Goal: Transaction & Acquisition: Purchase product/service

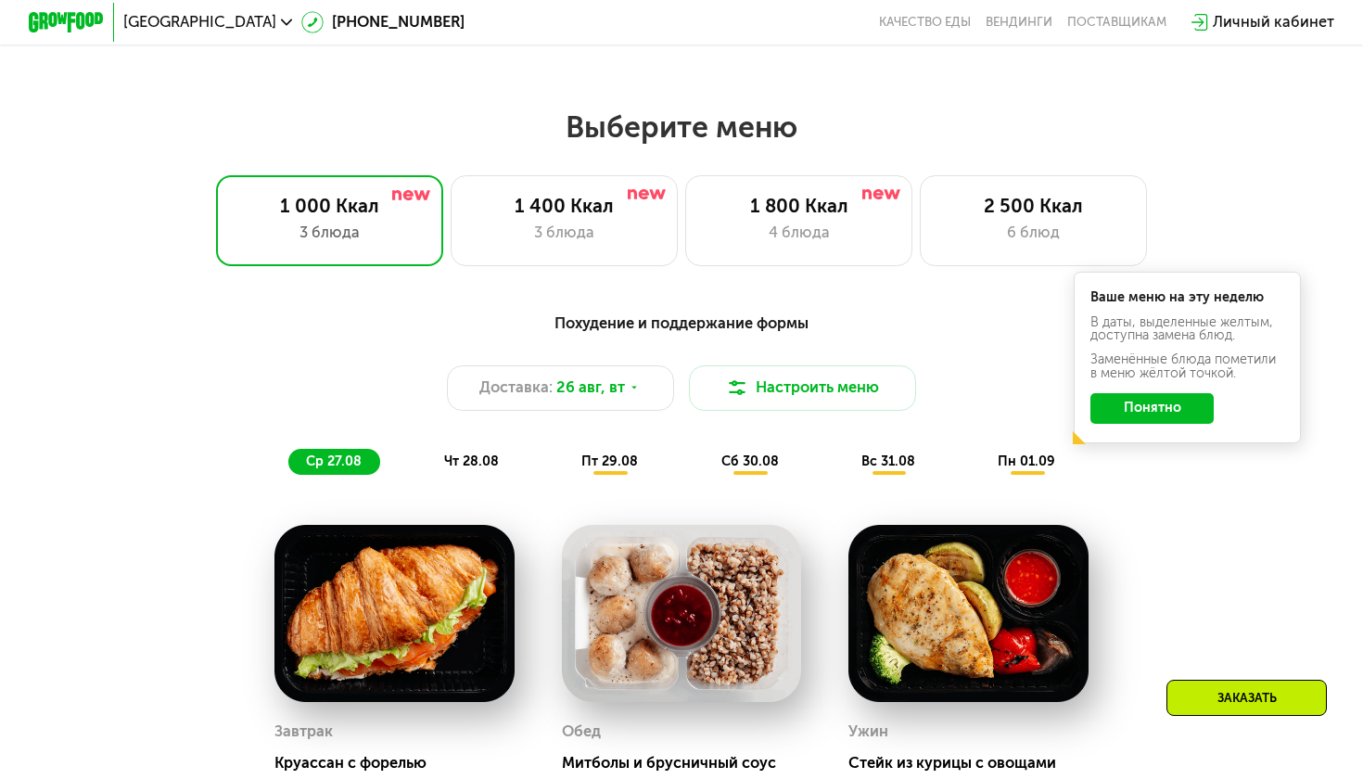
scroll to position [734, 0]
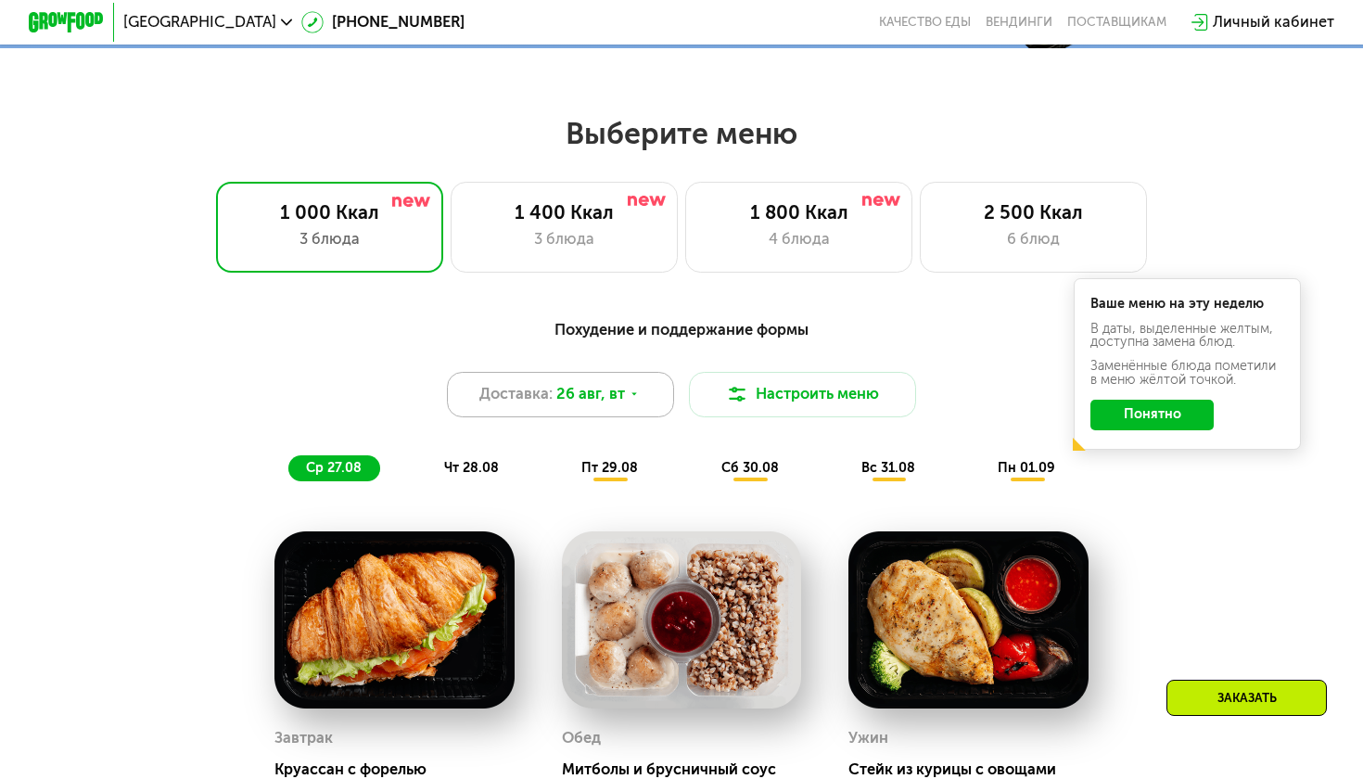
click at [651, 397] on div "Доставка: [DATE]" at bounding box center [560, 394] width 227 height 45
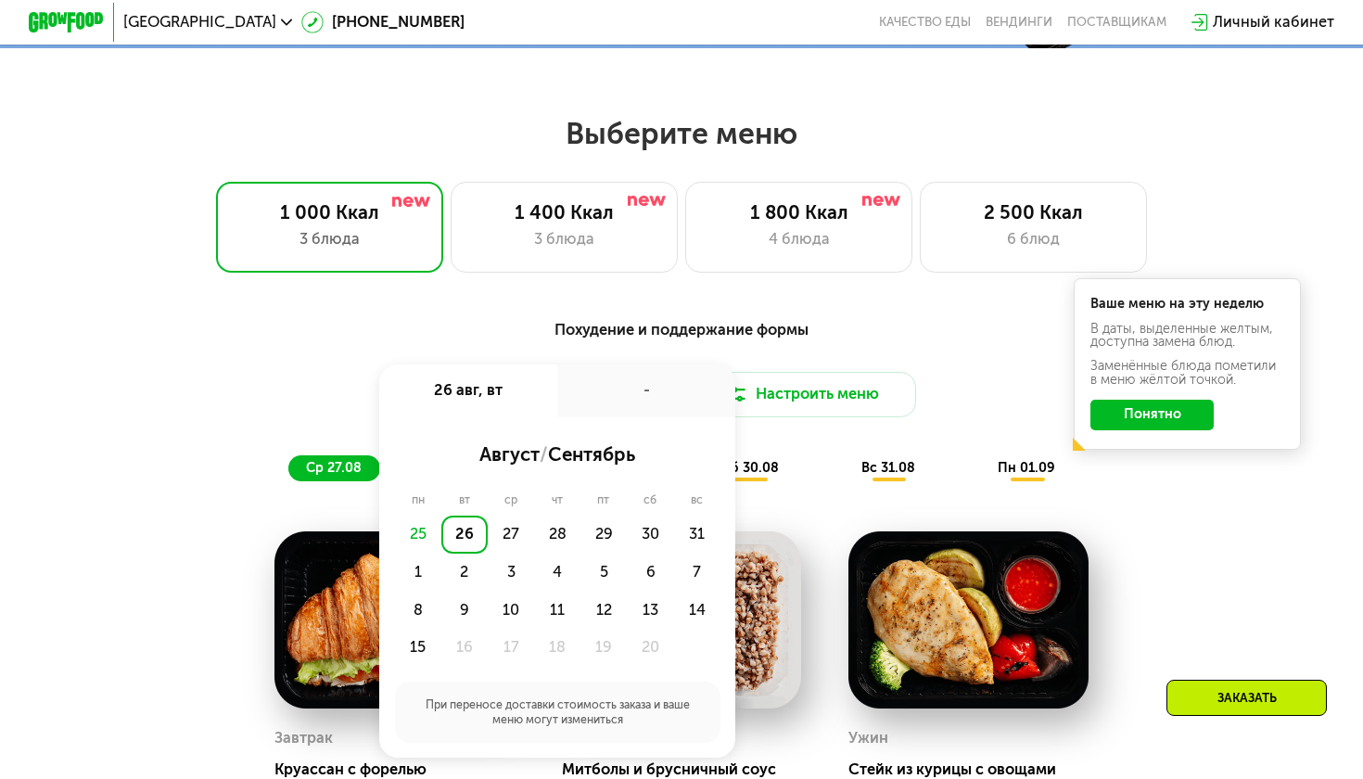
click at [841, 335] on div "Похудение и поддержание формы" at bounding box center [681, 329] width 1121 height 23
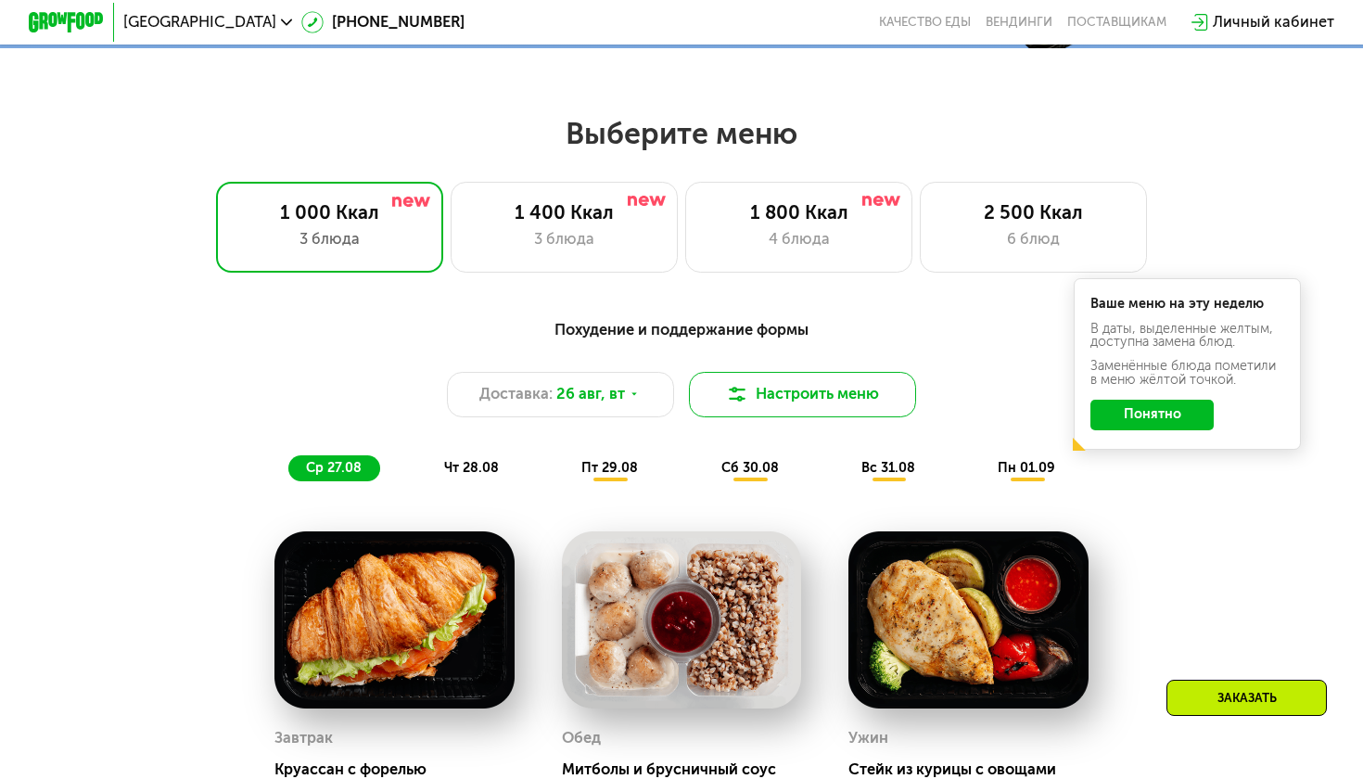
click at [784, 391] on button "Настроить меню" at bounding box center [802, 394] width 227 height 45
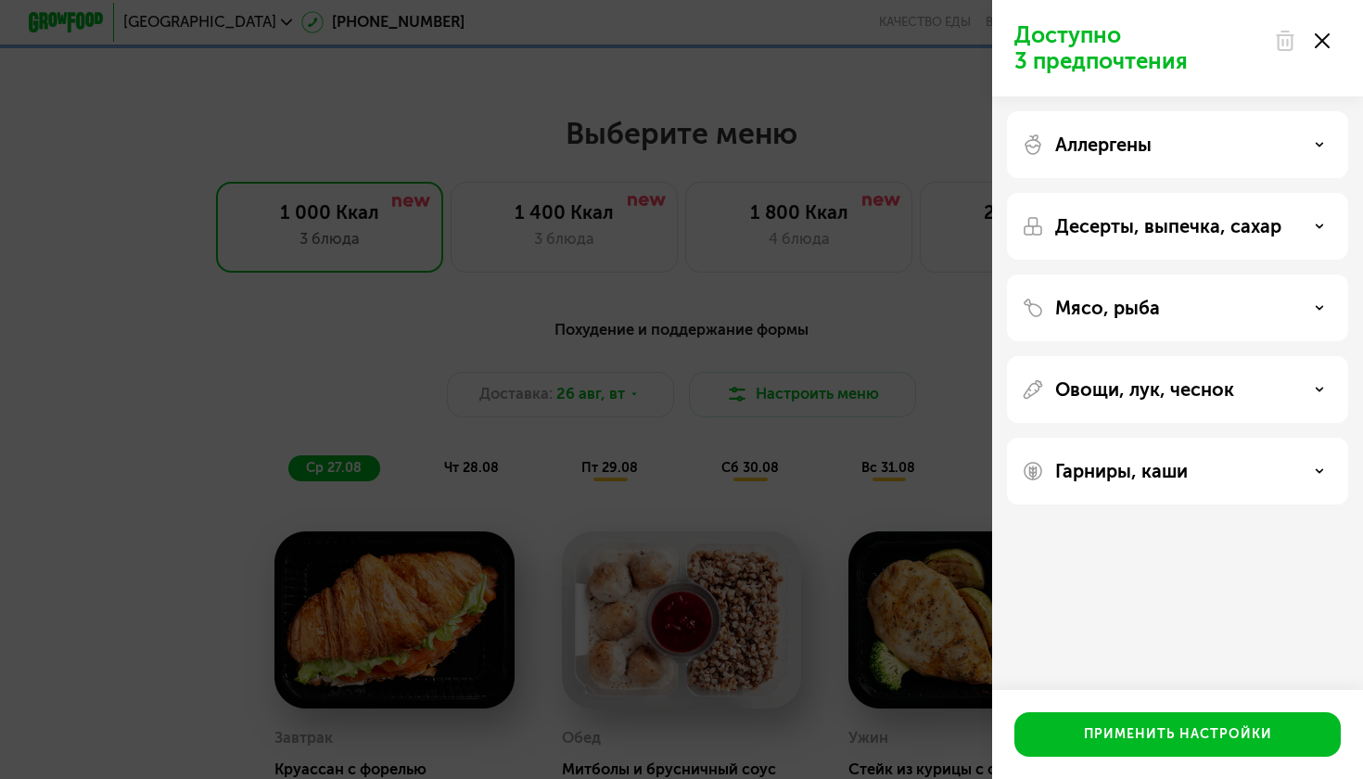
click at [1181, 134] on div "Аллергены" at bounding box center [1178, 145] width 312 height 22
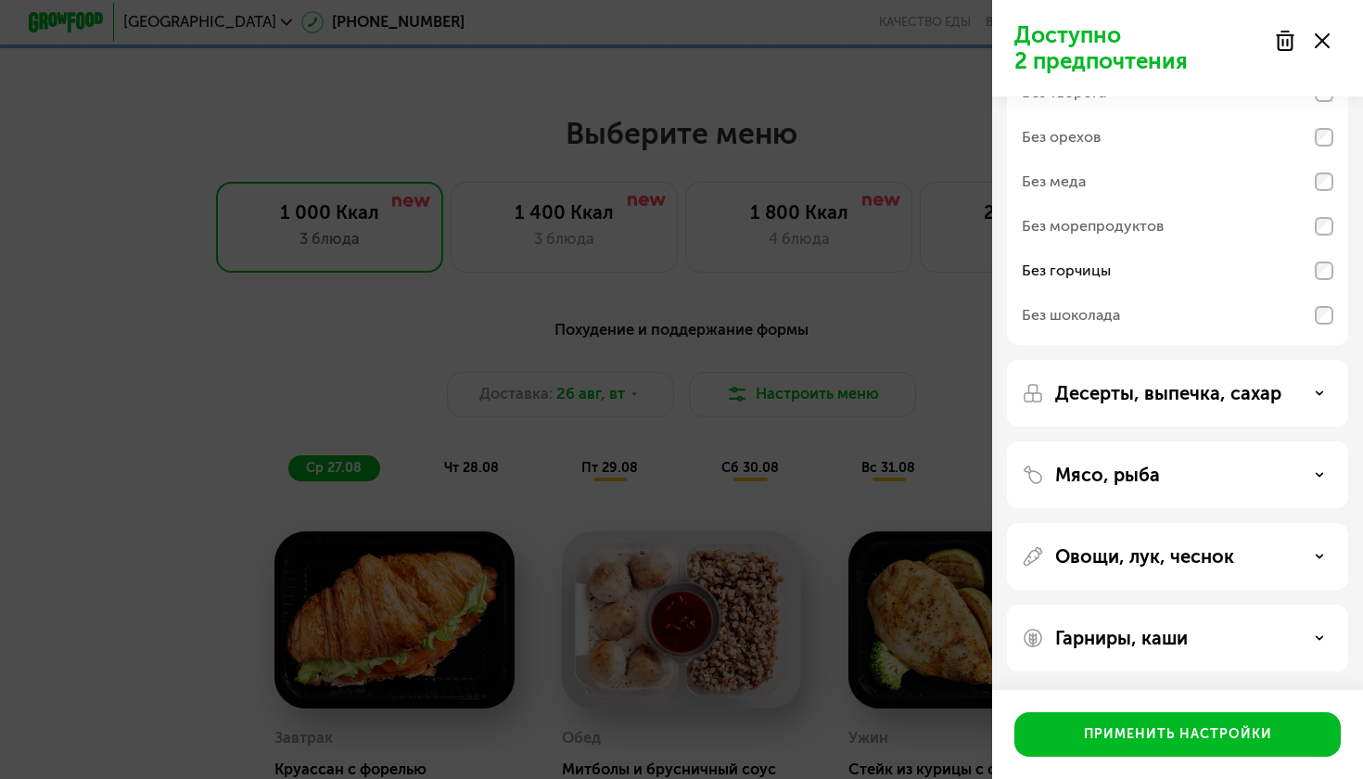
scroll to position [116, 0]
click at [1244, 393] on p "Десерты, выпечка, сахар" at bounding box center [1168, 393] width 226 height 22
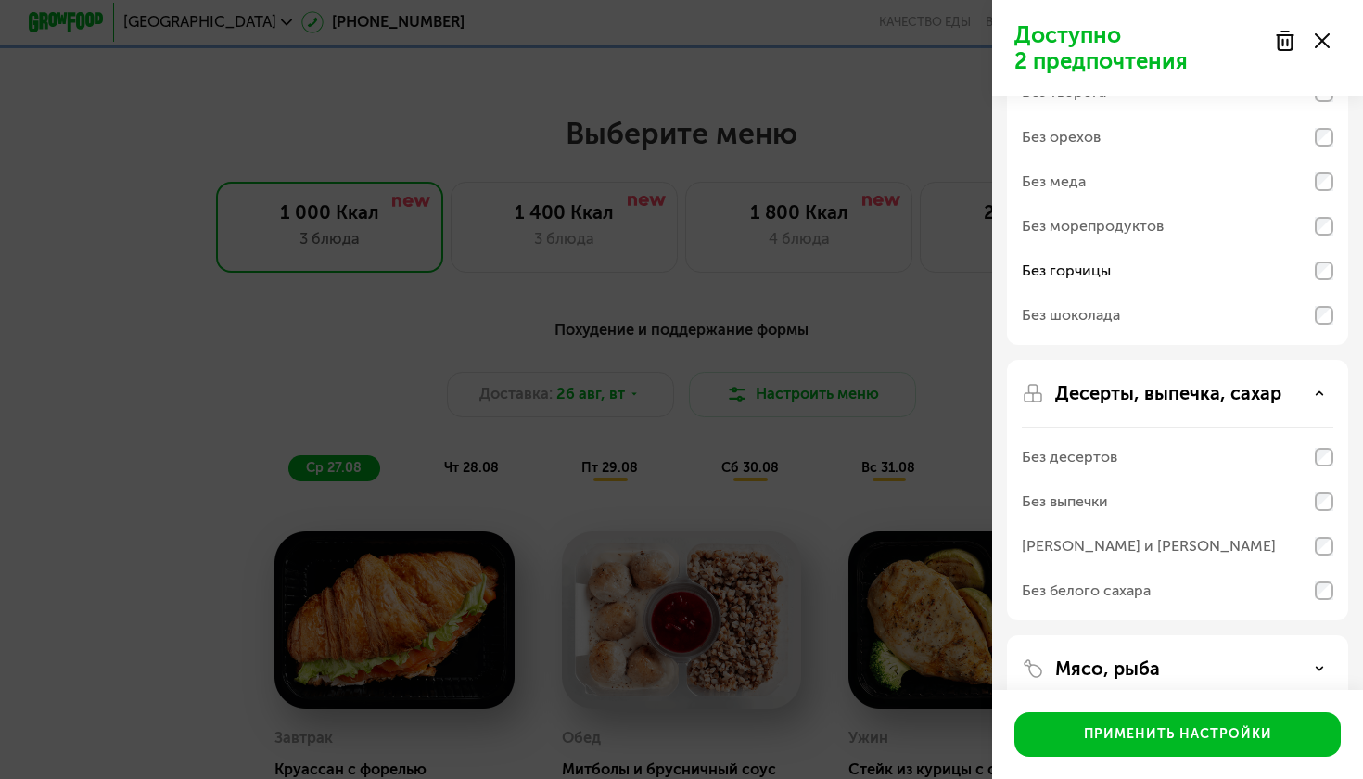
click at [1251, 392] on p "Десерты, выпечка, сахар" at bounding box center [1168, 393] width 226 height 22
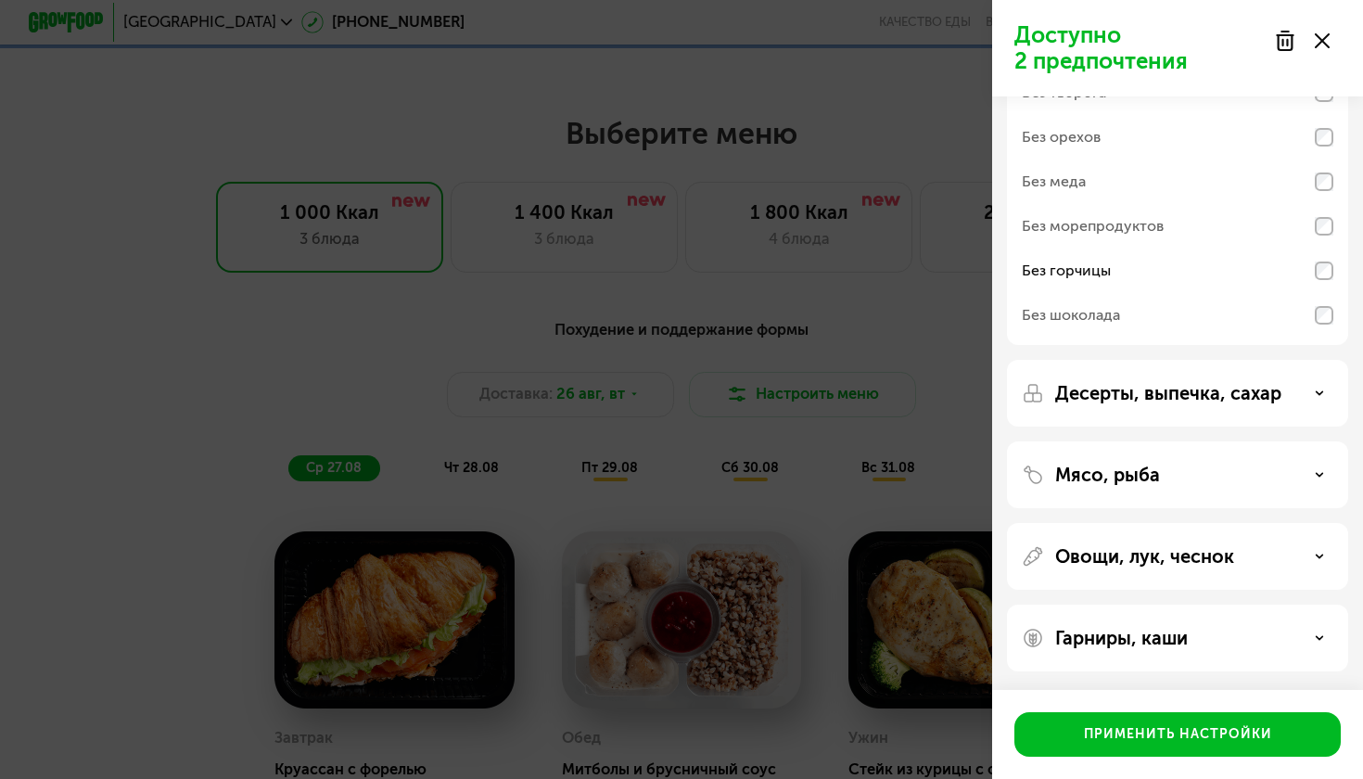
click at [1201, 480] on div "Мясо, рыба" at bounding box center [1178, 475] width 312 height 22
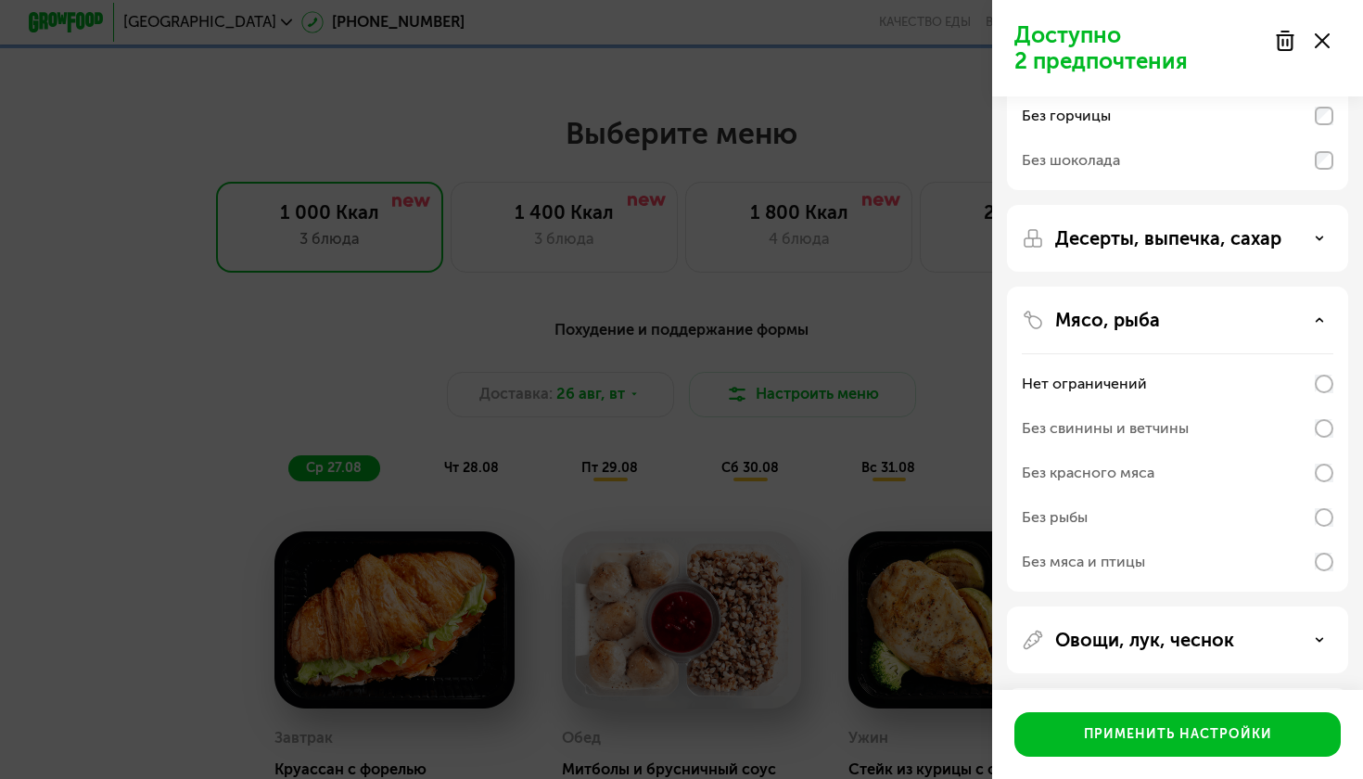
scroll to position [323, 0]
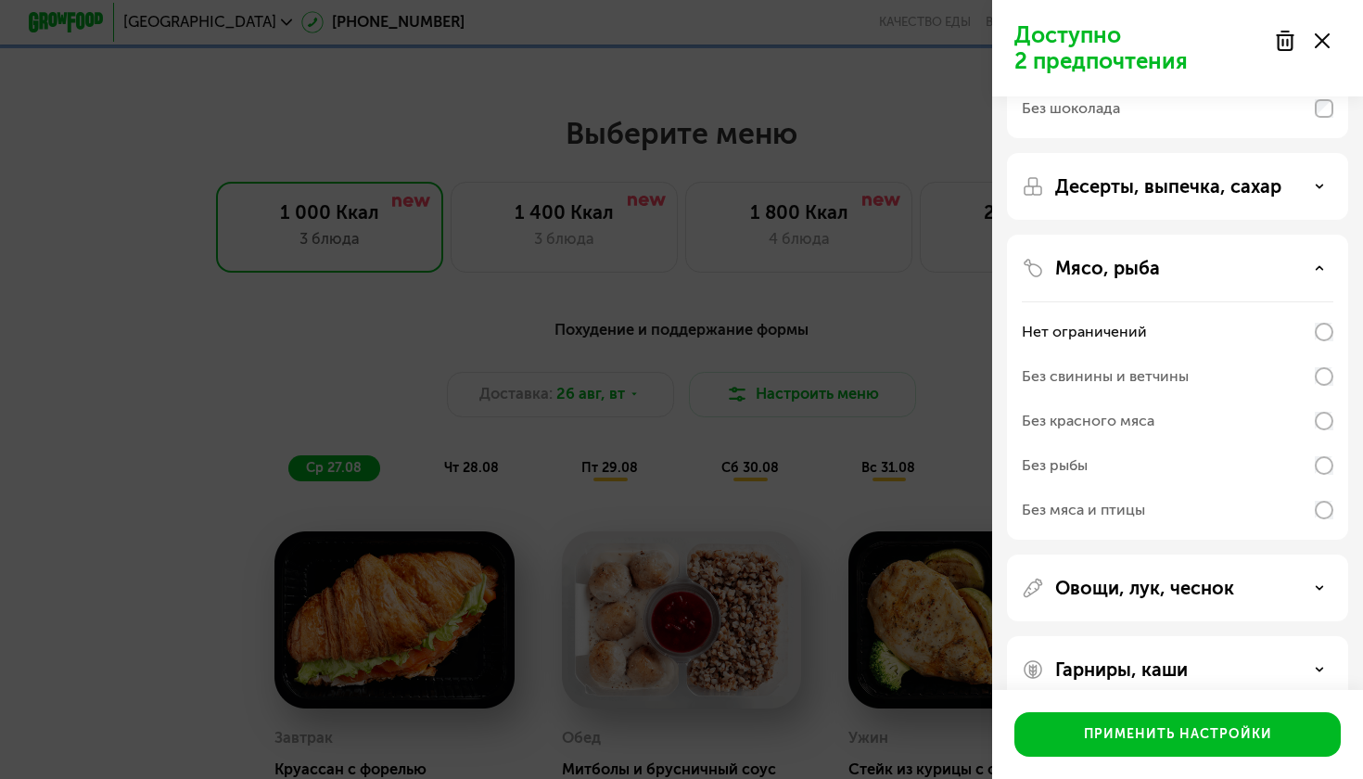
click at [1175, 598] on p "Овощи, лук, чеснок" at bounding box center [1144, 588] width 179 height 22
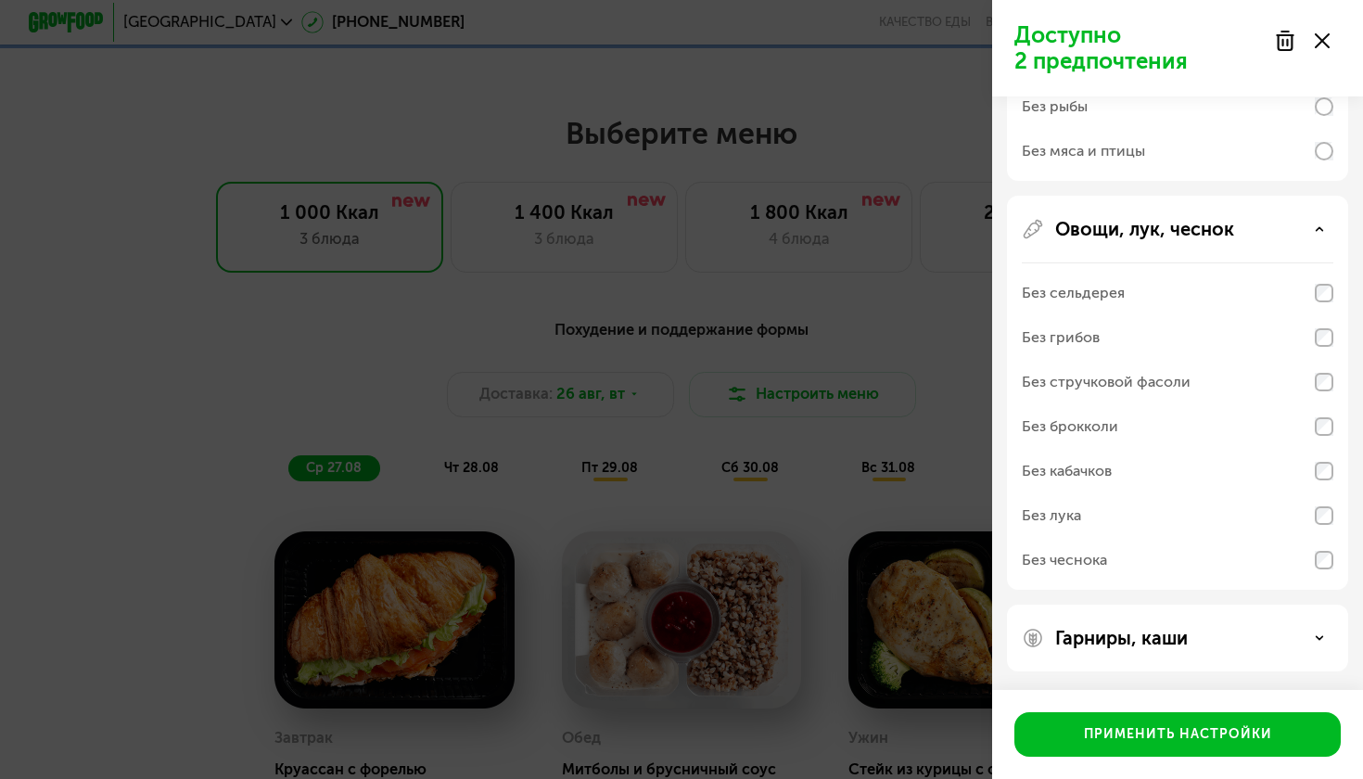
scroll to position [681, 0]
click at [1163, 649] on div "Гарниры, каши" at bounding box center [1177, 638] width 341 height 67
click at [1154, 628] on p "Гарниры, каши" at bounding box center [1121, 638] width 133 height 22
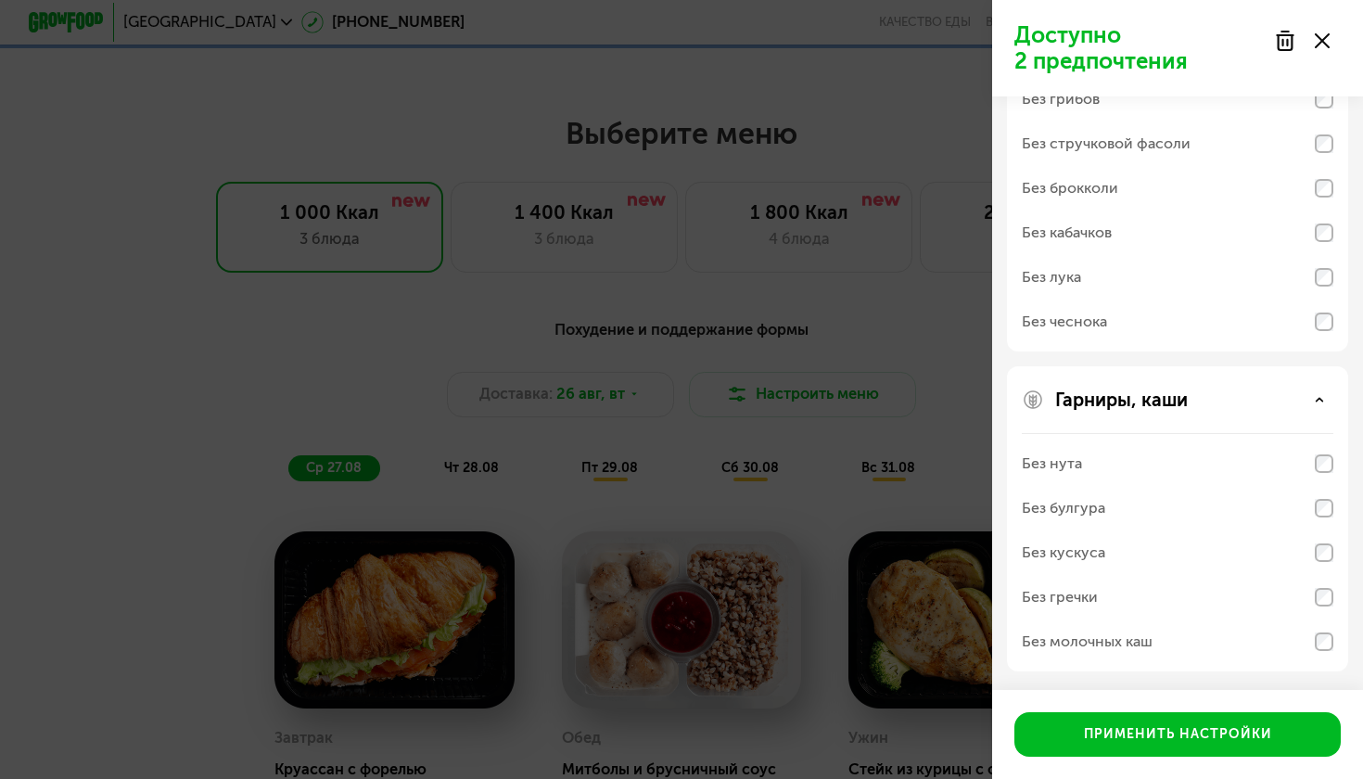
scroll to position [920, 0]
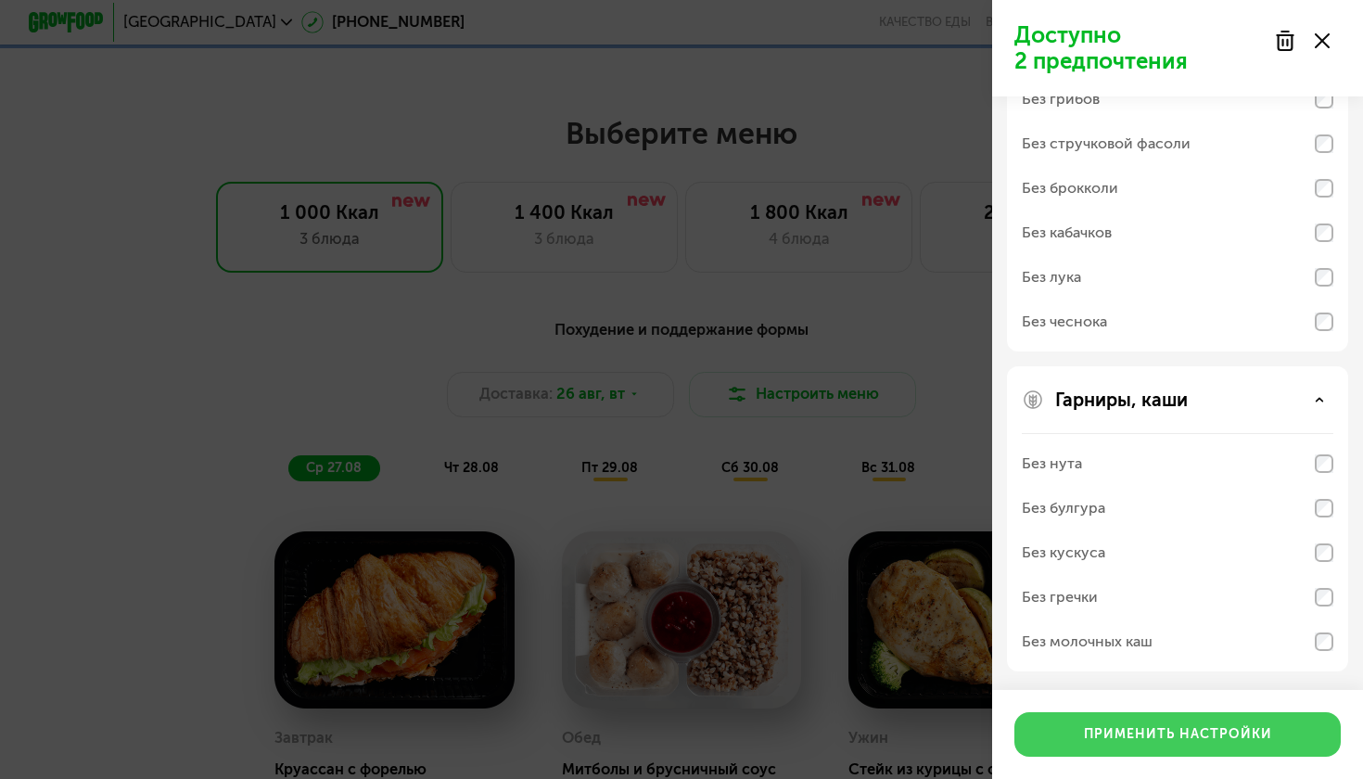
click at [1144, 732] on div "Применить настройки" at bounding box center [1178, 734] width 188 height 19
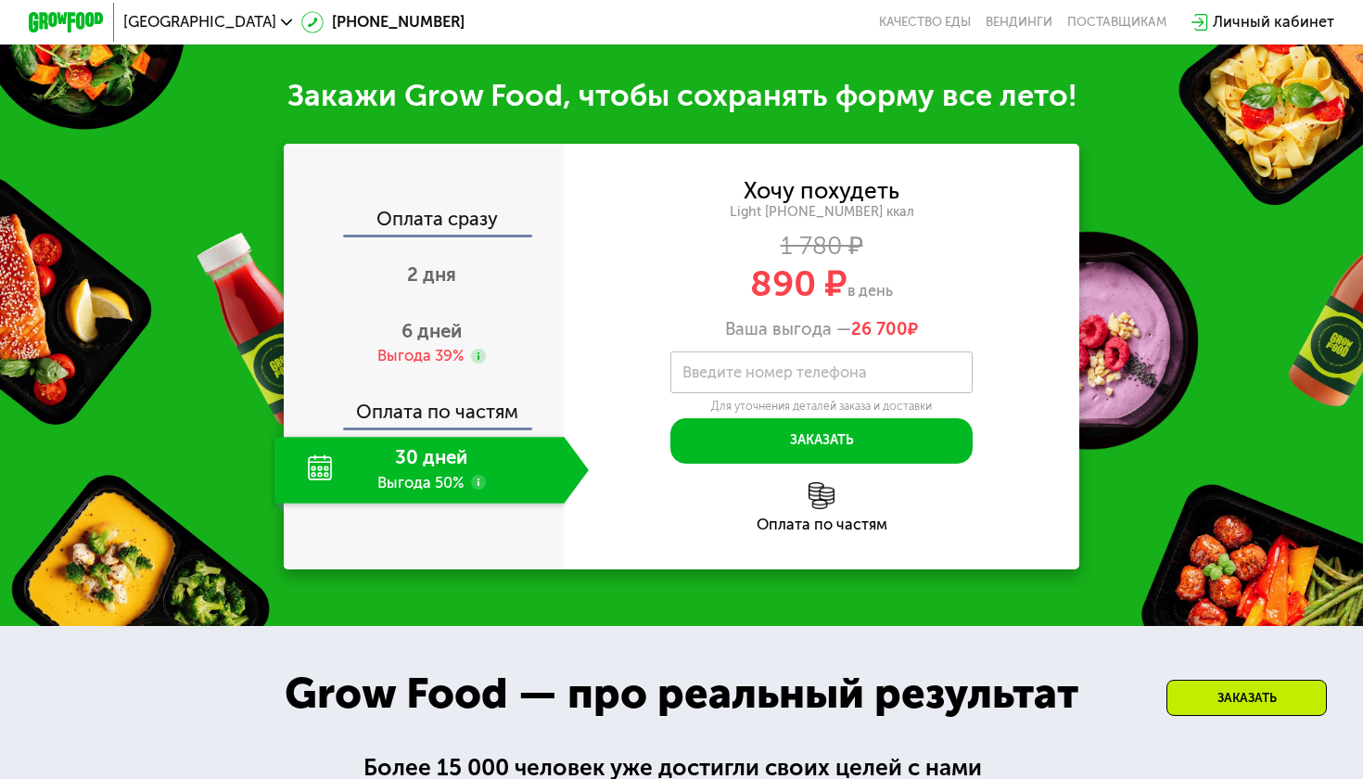
scroll to position [1913, 0]
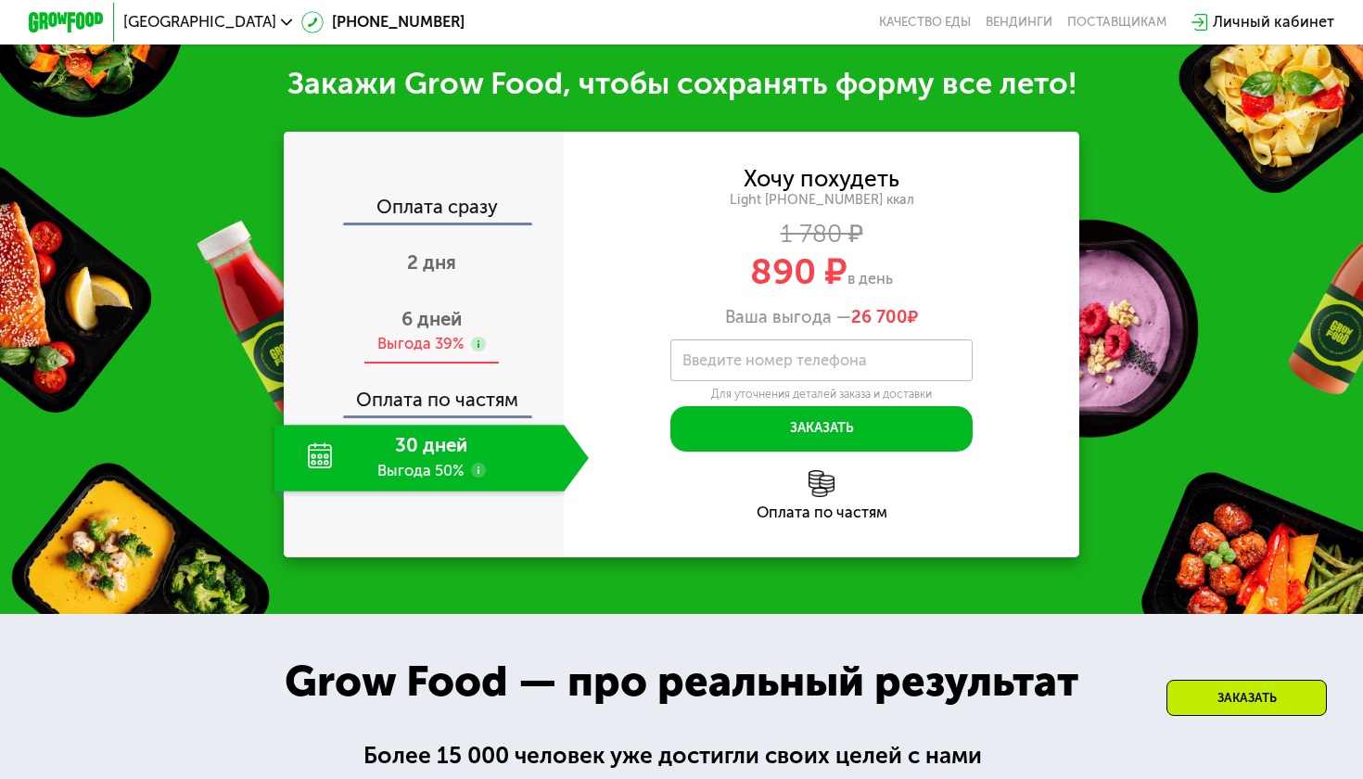
click at [470, 314] on div "6 дней Выгода 39%" at bounding box center [431, 331] width 314 height 66
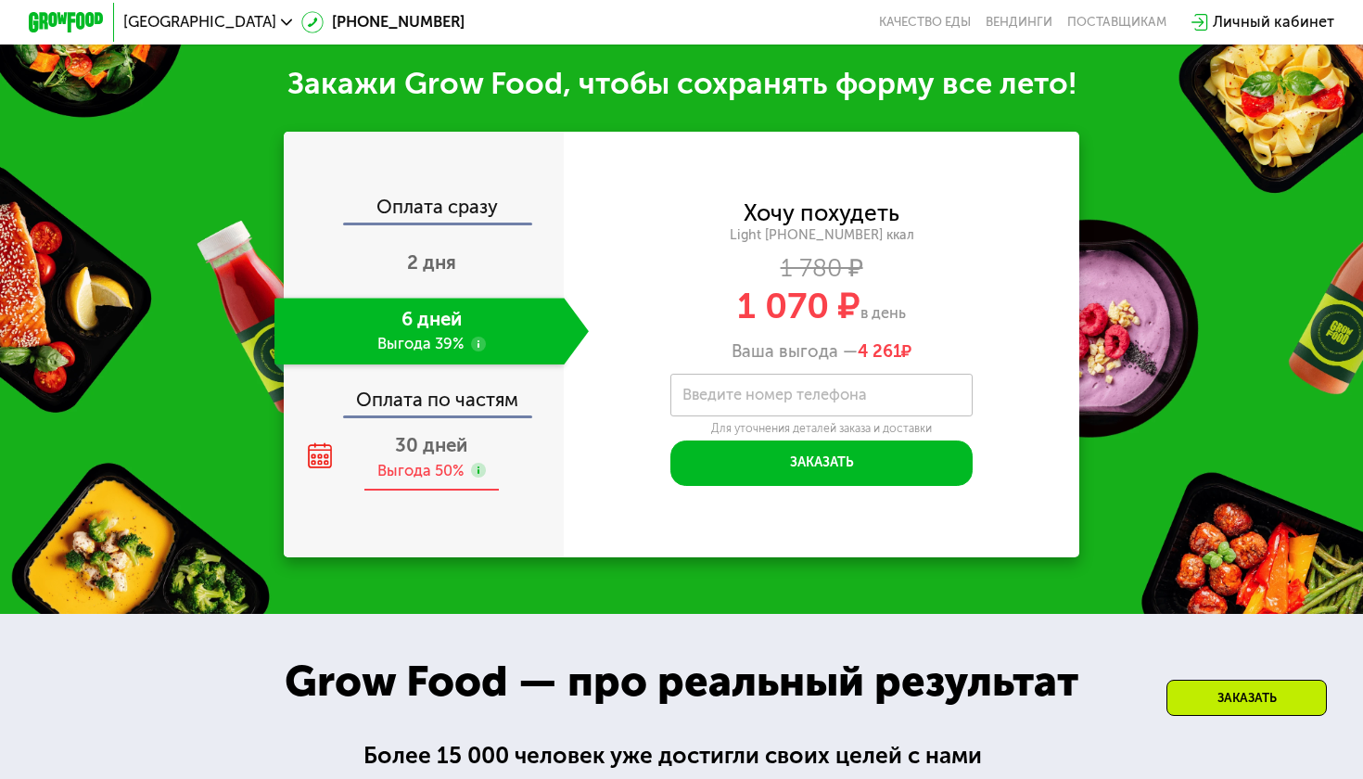
click at [471, 434] on div "30 дней Выгода 50%" at bounding box center [431, 458] width 314 height 66
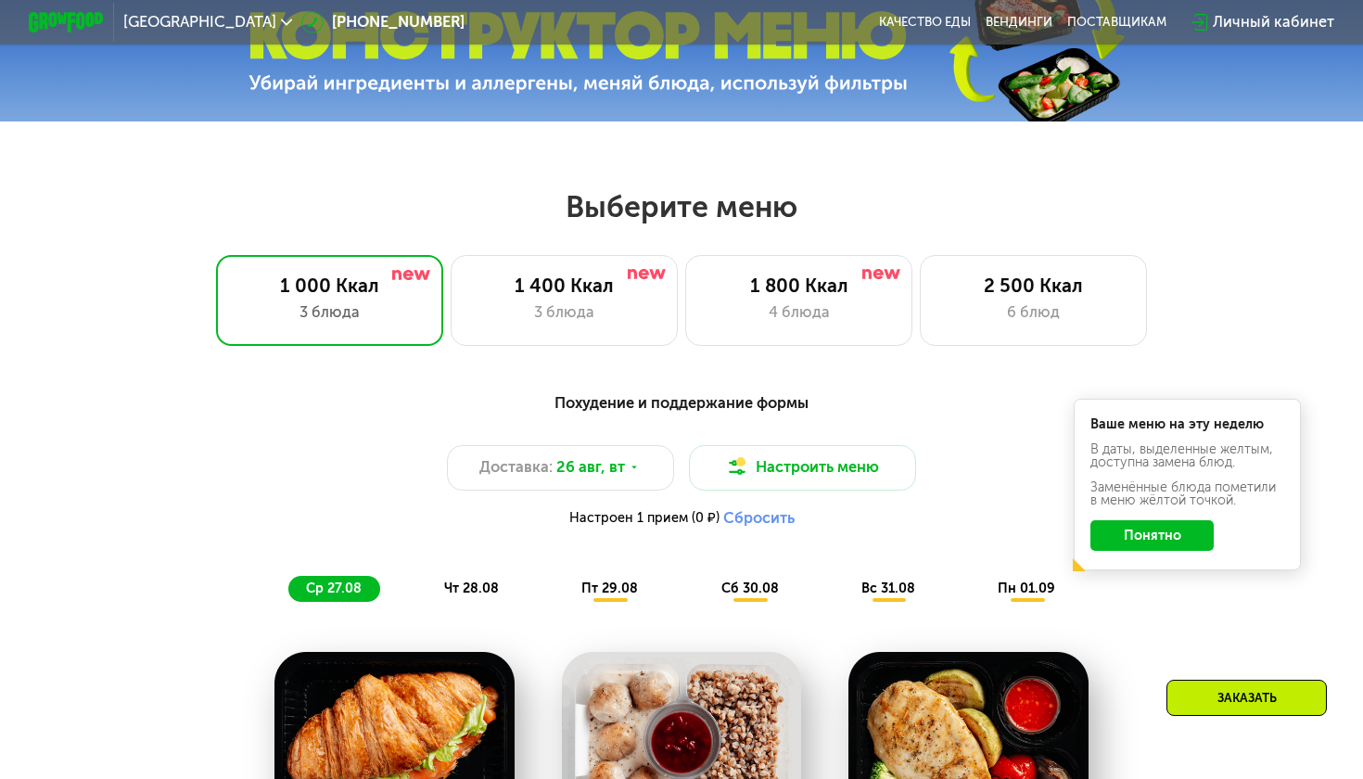
scroll to position [710, 0]
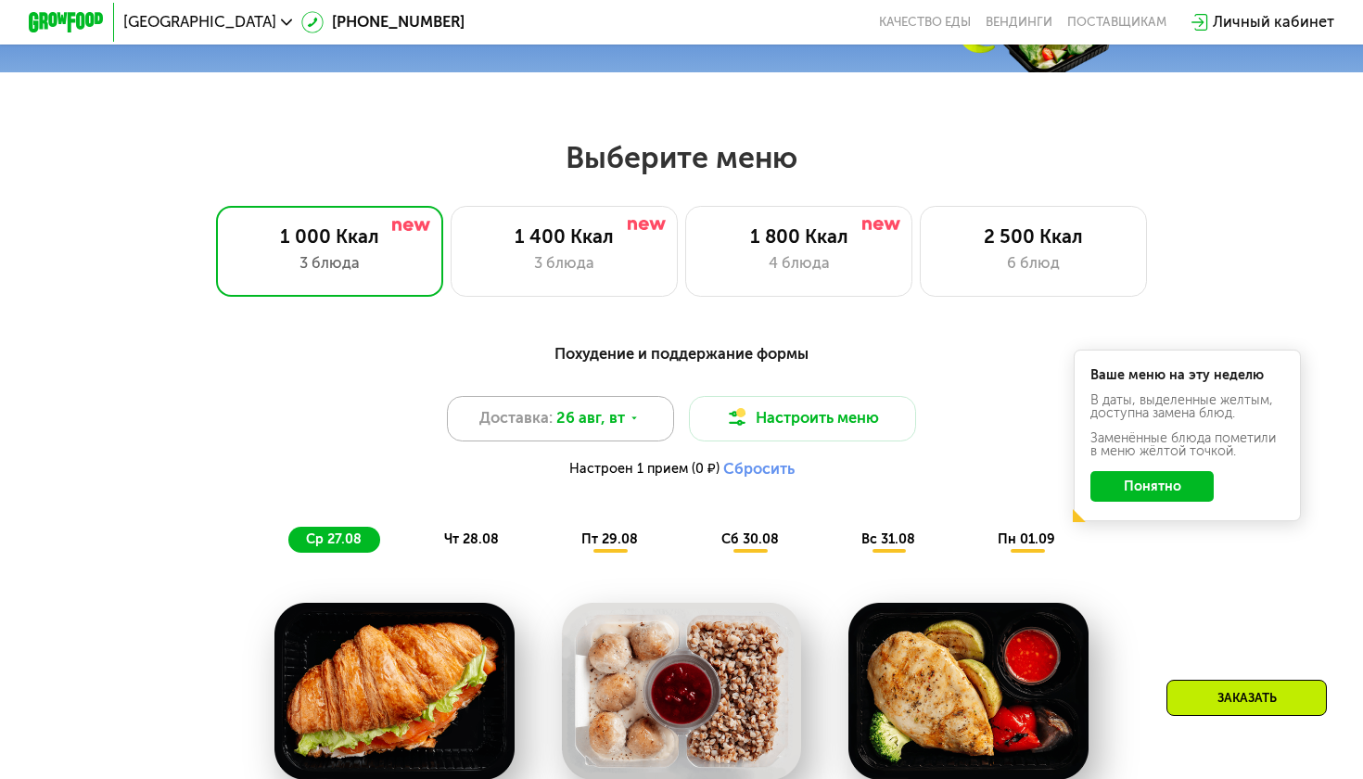
click at [540, 421] on span "Доставка:" at bounding box center [515, 418] width 73 height 23
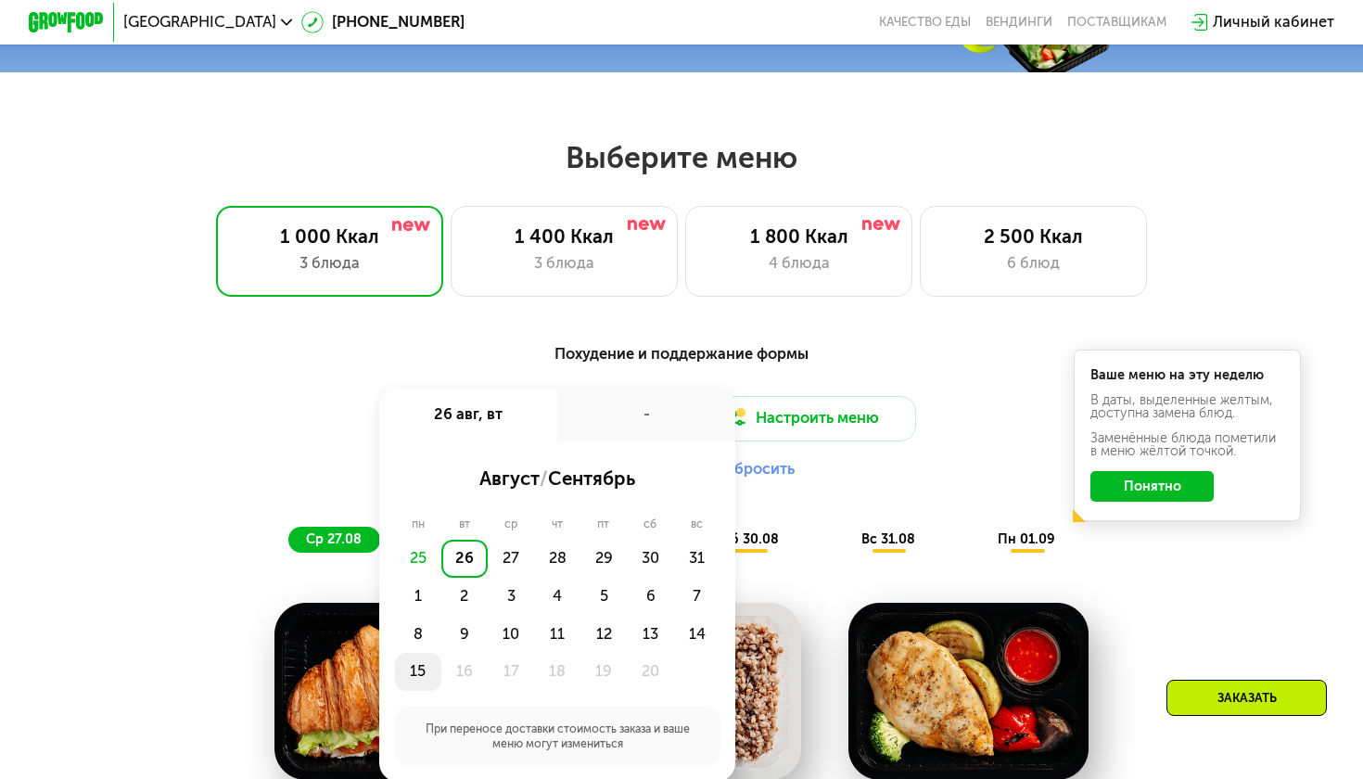
click at [441, 668] on div "15" at bounding box center [464, 672] width 46 height 38
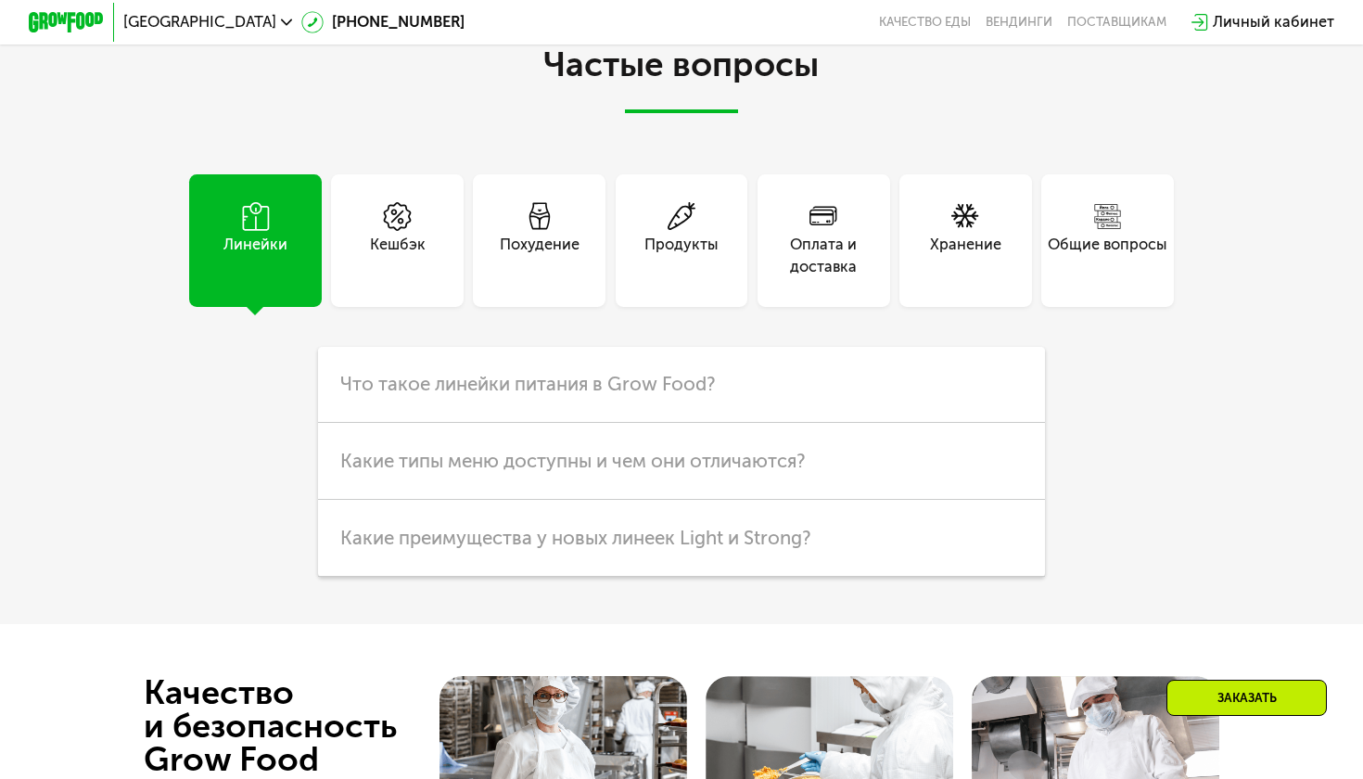
scroll to position [4579, 0]
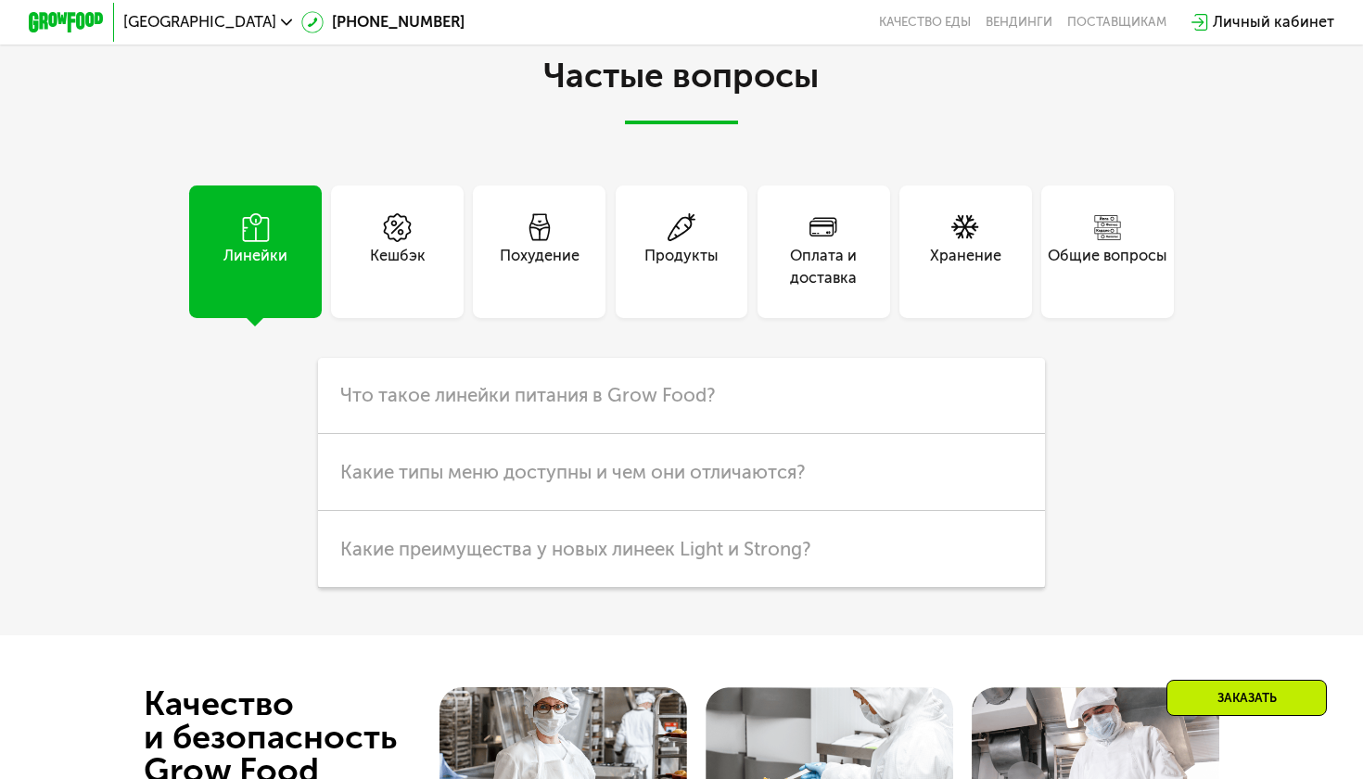
click at [577, 251] on div "Похудение" at bounding box center [540, 267] width 80 height 45
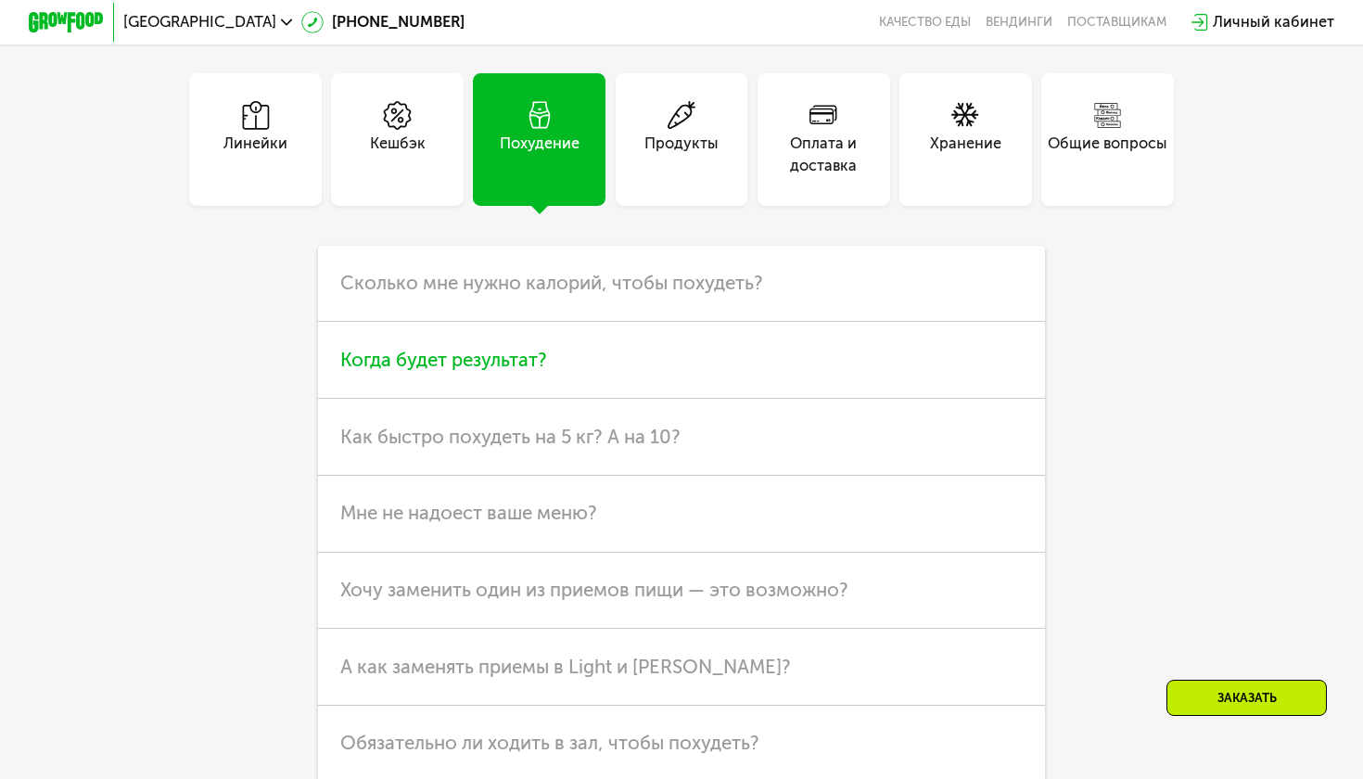
scroll to position [4724, 0]
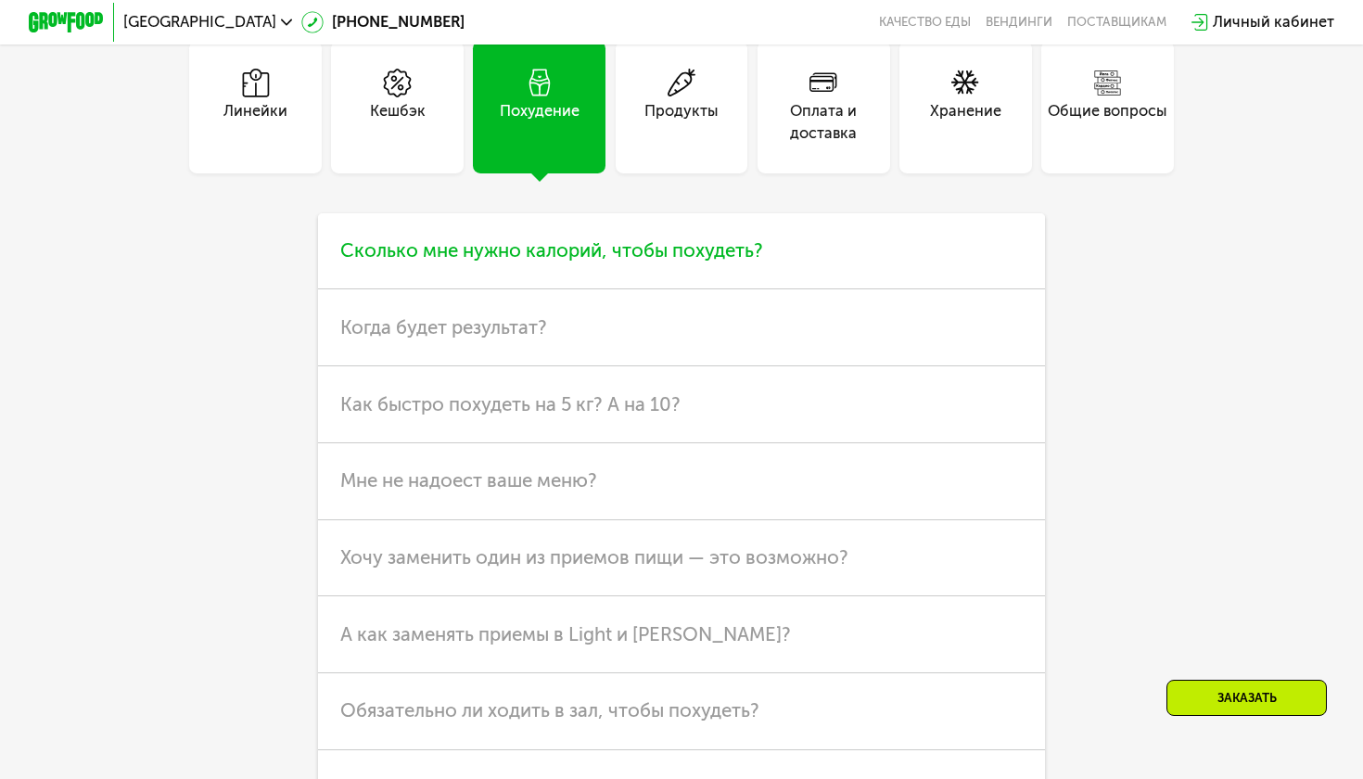
click at [694, 239] on span "Сколько мне нужно калорий, чтобы похудеть?" at bounding box center [551, 250] width 423 height 22
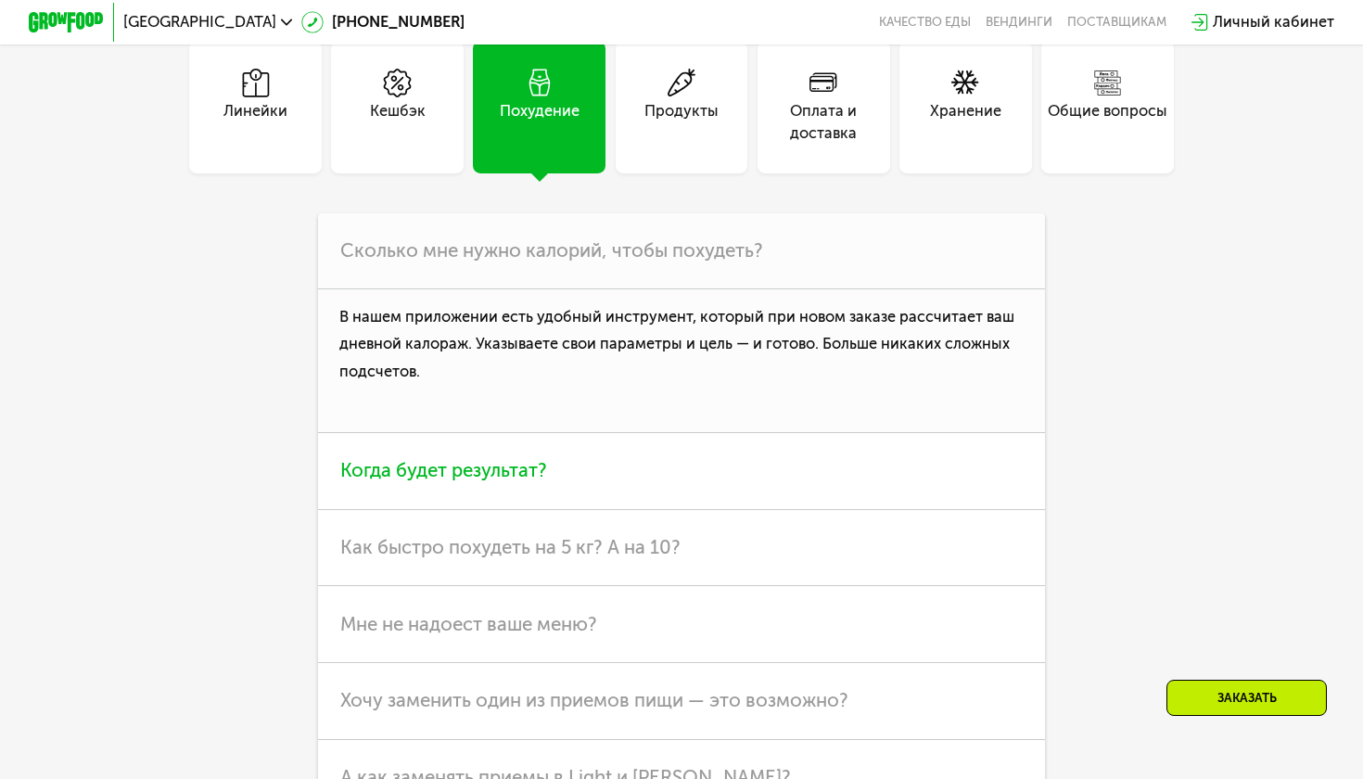
click at [677, 478] on h3 "Когда будет результат?" at bounding box center [681, 471] width 727 height 77
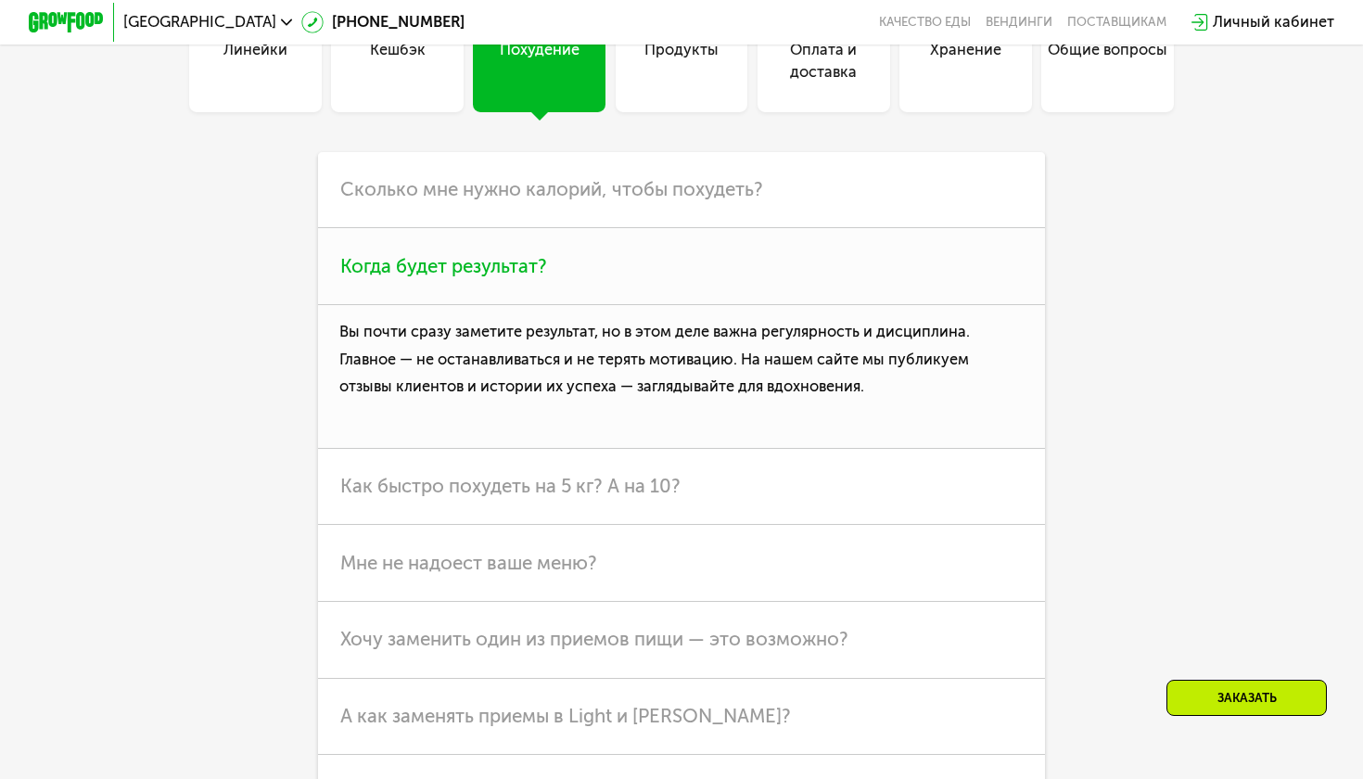
scroll to position [4800, 0]
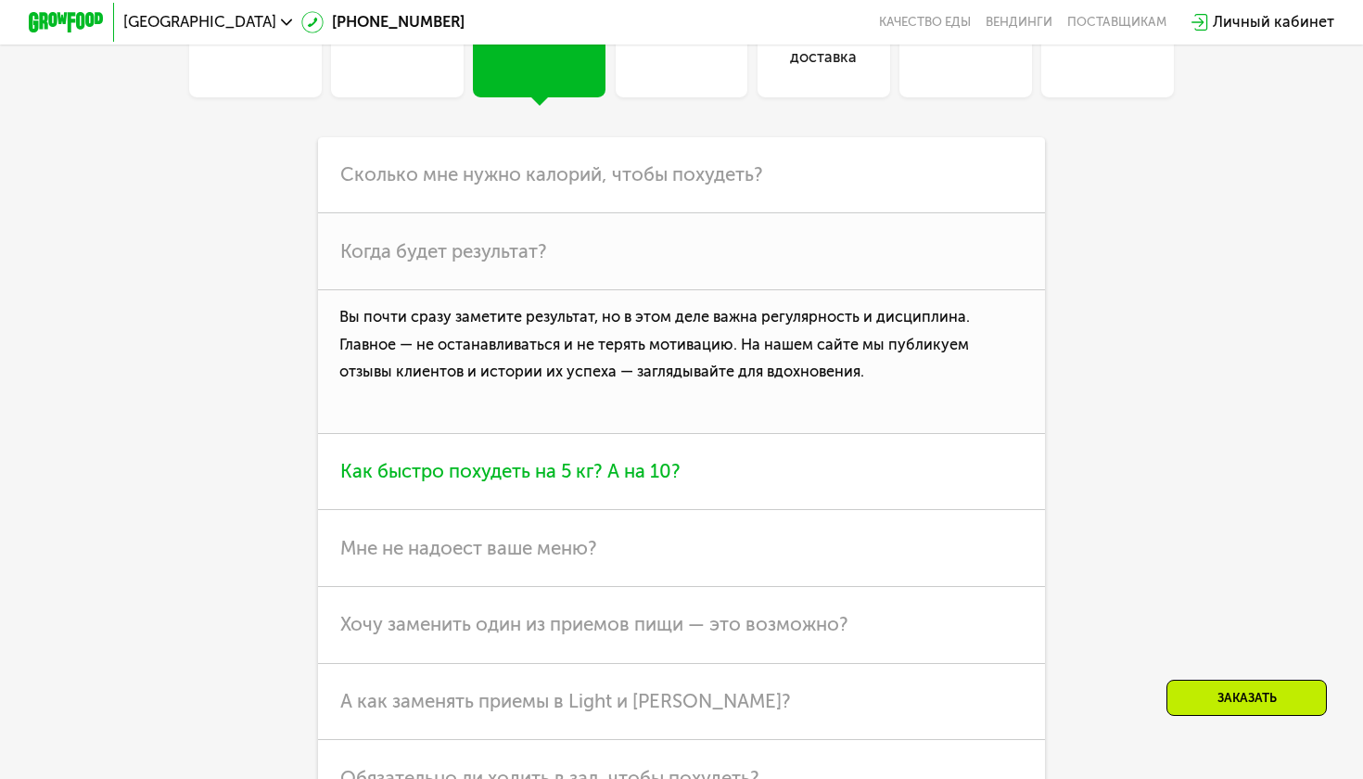
click at [693, 471] on h3 "Как быстро похудеть на 5 кг? А на 10?" at bounding box center [681, 472] width 727 height 77
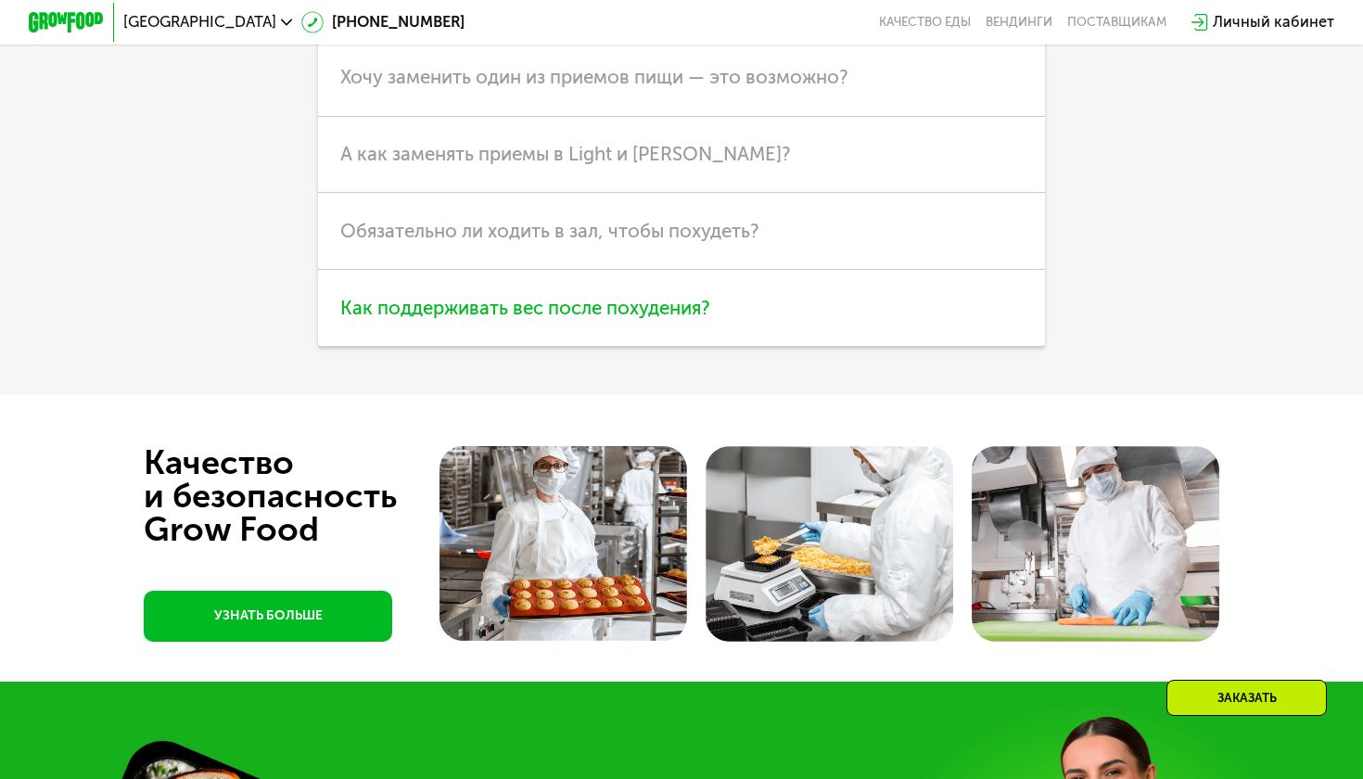
scroll to position [5349, 0]
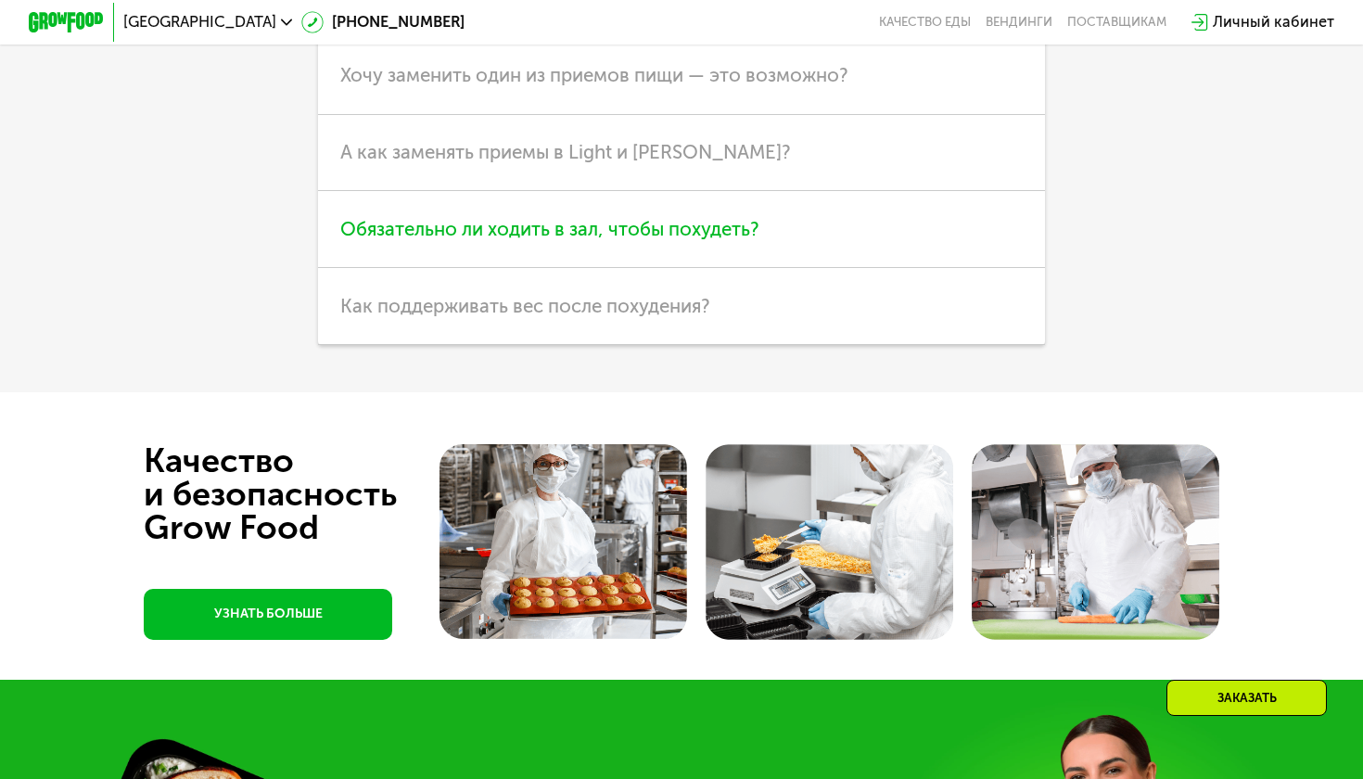
click at [677, 240] on h3 "Обязательно ли ходить в зал, чтобы похудеть?" at bounding box center [681, 229] width 727 height 77
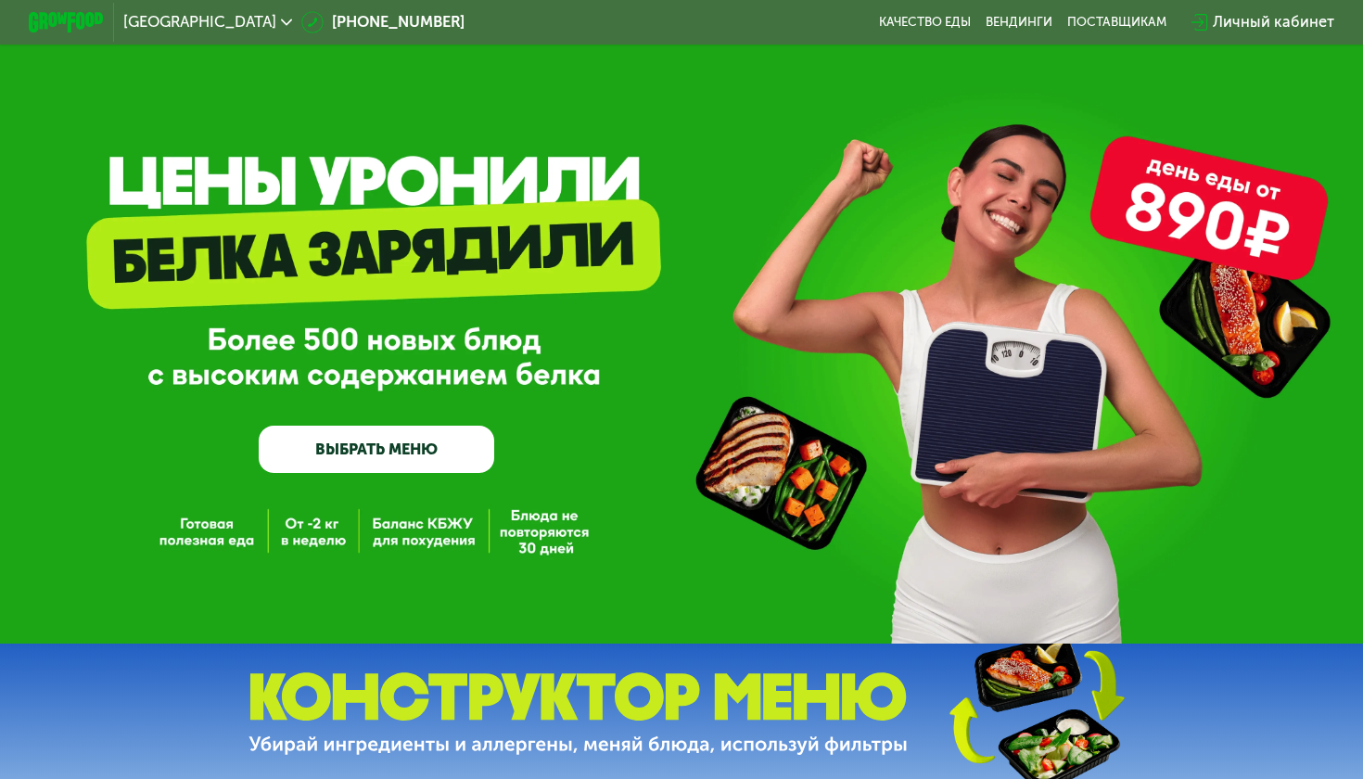
scroll to position [0, 0]
click at [402, 465] on link "ВЫБРАТЬ МЕНЮ" at bounding box center [376, 449] width 235 height 47
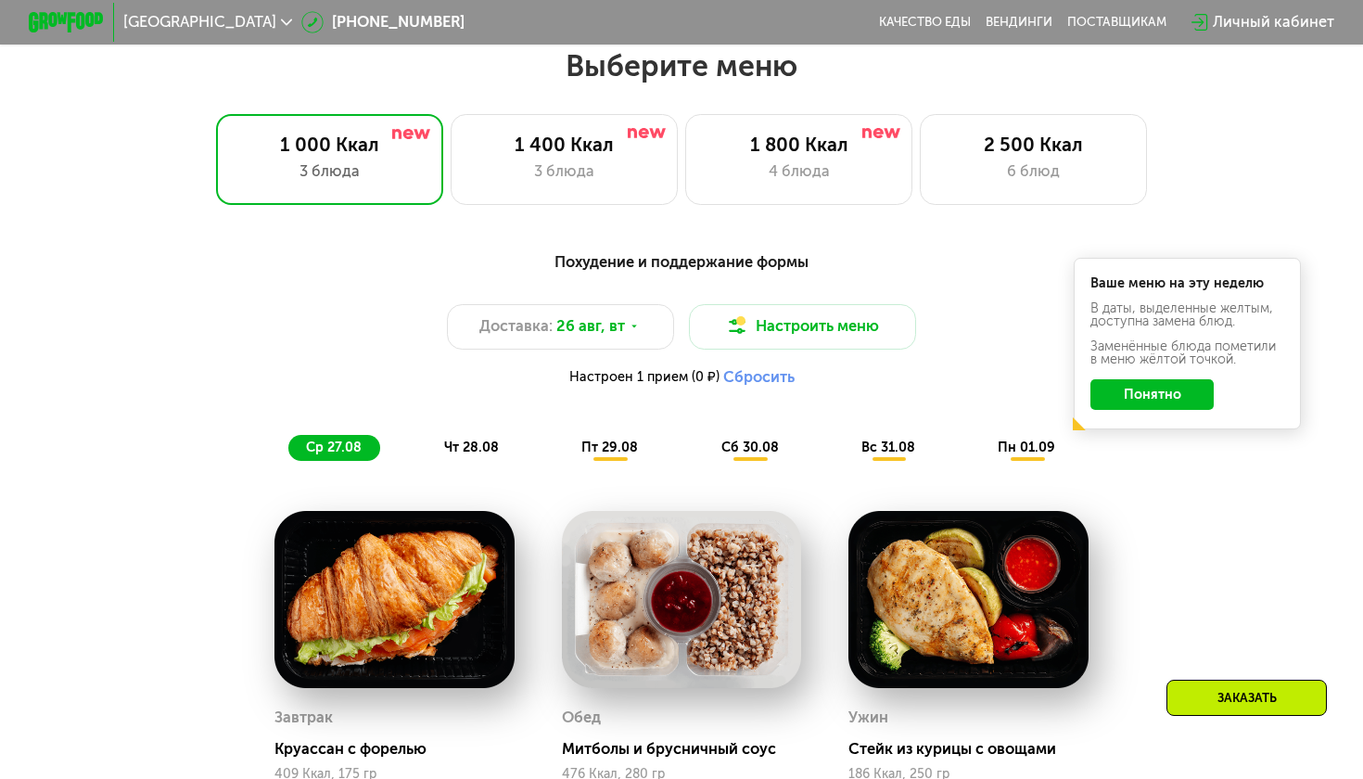
scroll to position [804, 0]
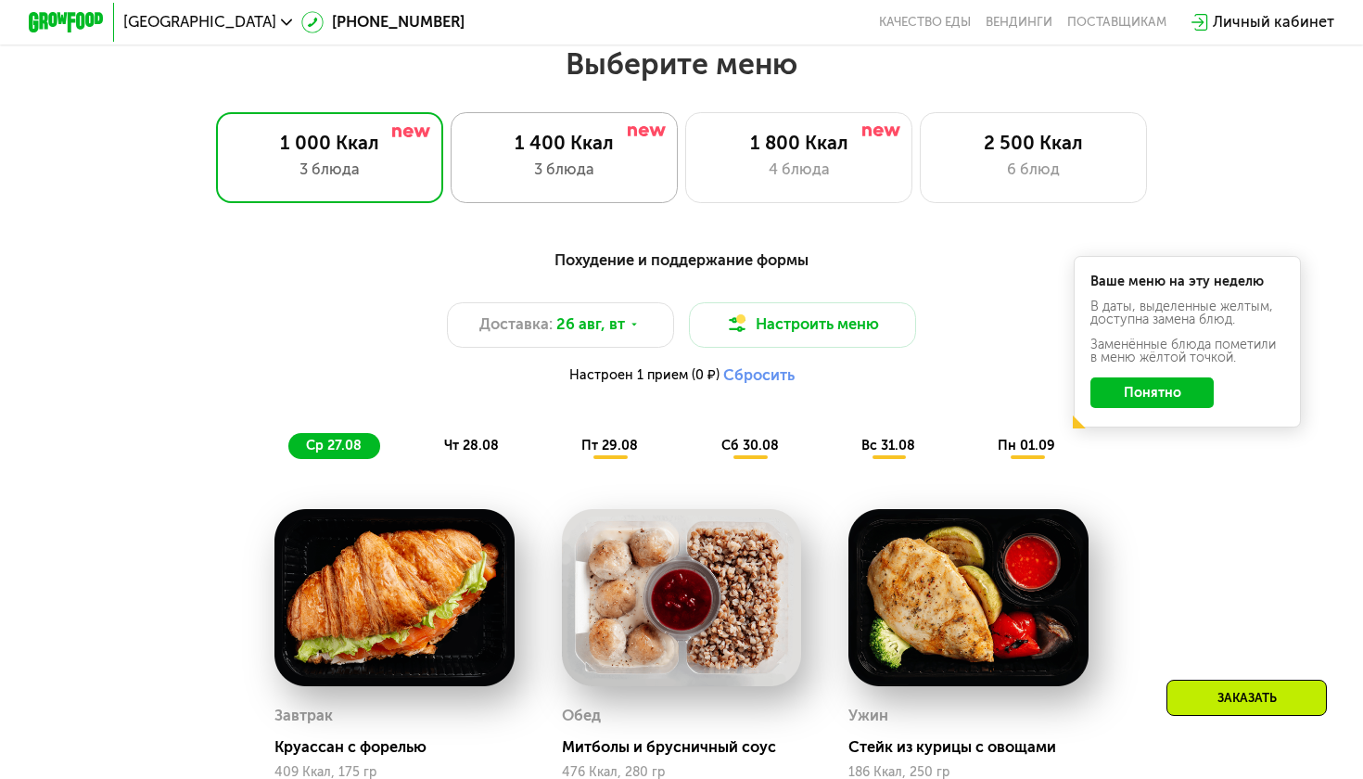
click at [685, 183] on div "1 400 Ккал 3 блюда" at bounding box center [798, 157] width 227 height 91
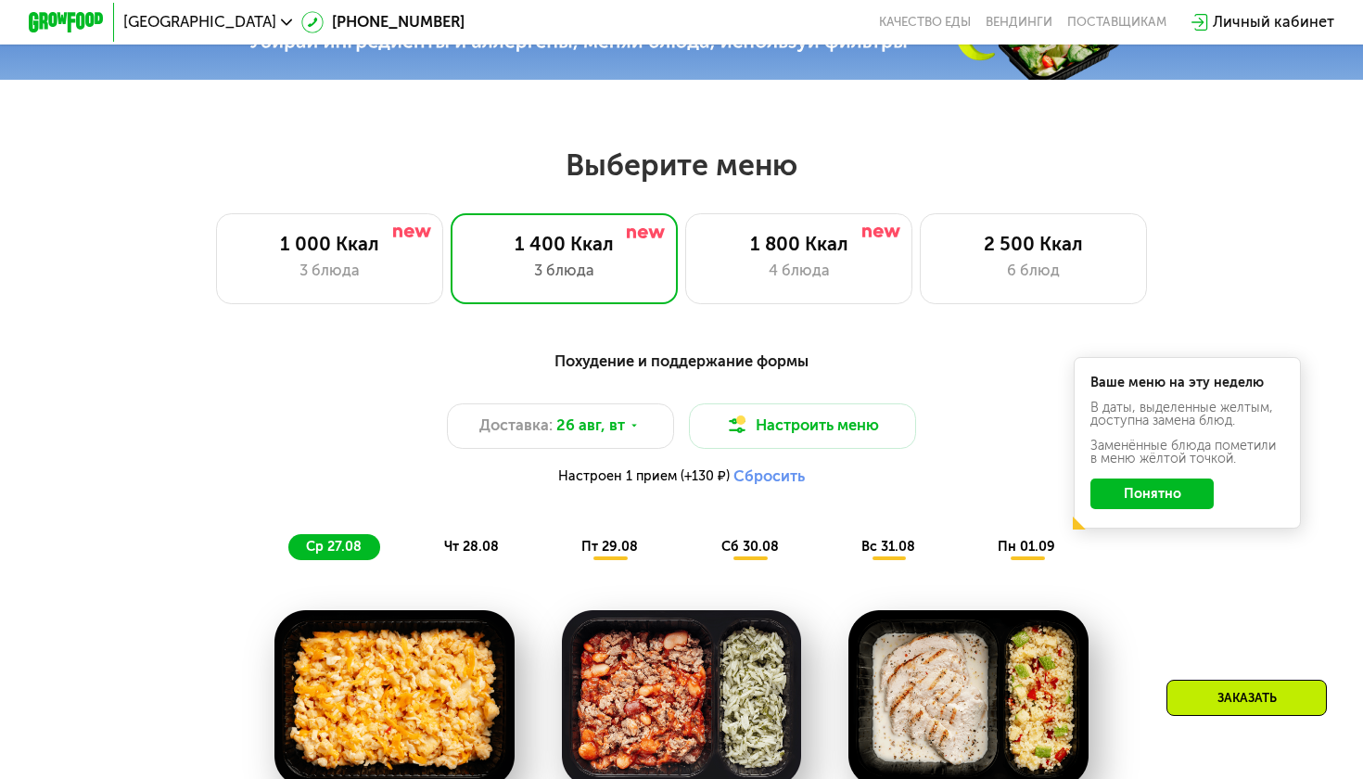
scroll to position [711, 0]
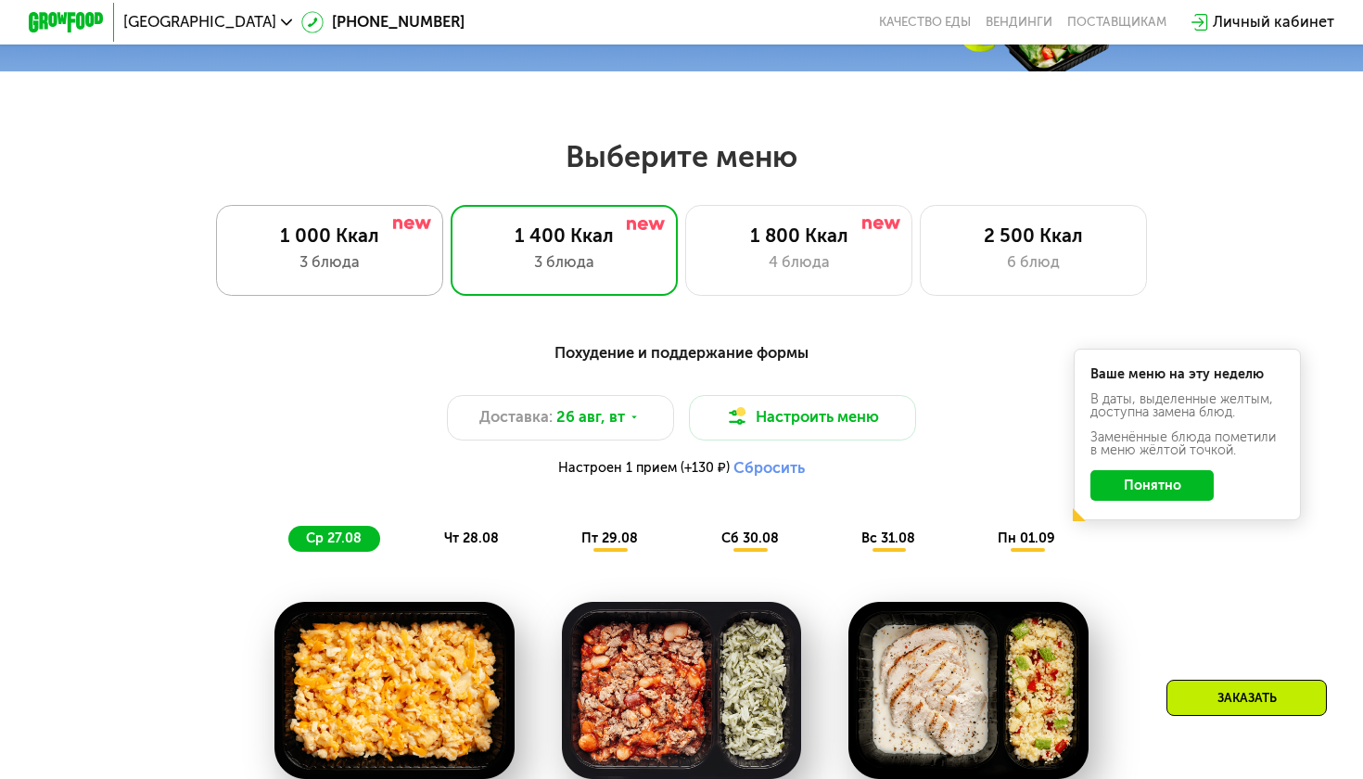
click at [367, 246] on div "1 000 Ккал" at bounding box center [328, 235] width 187 height 23
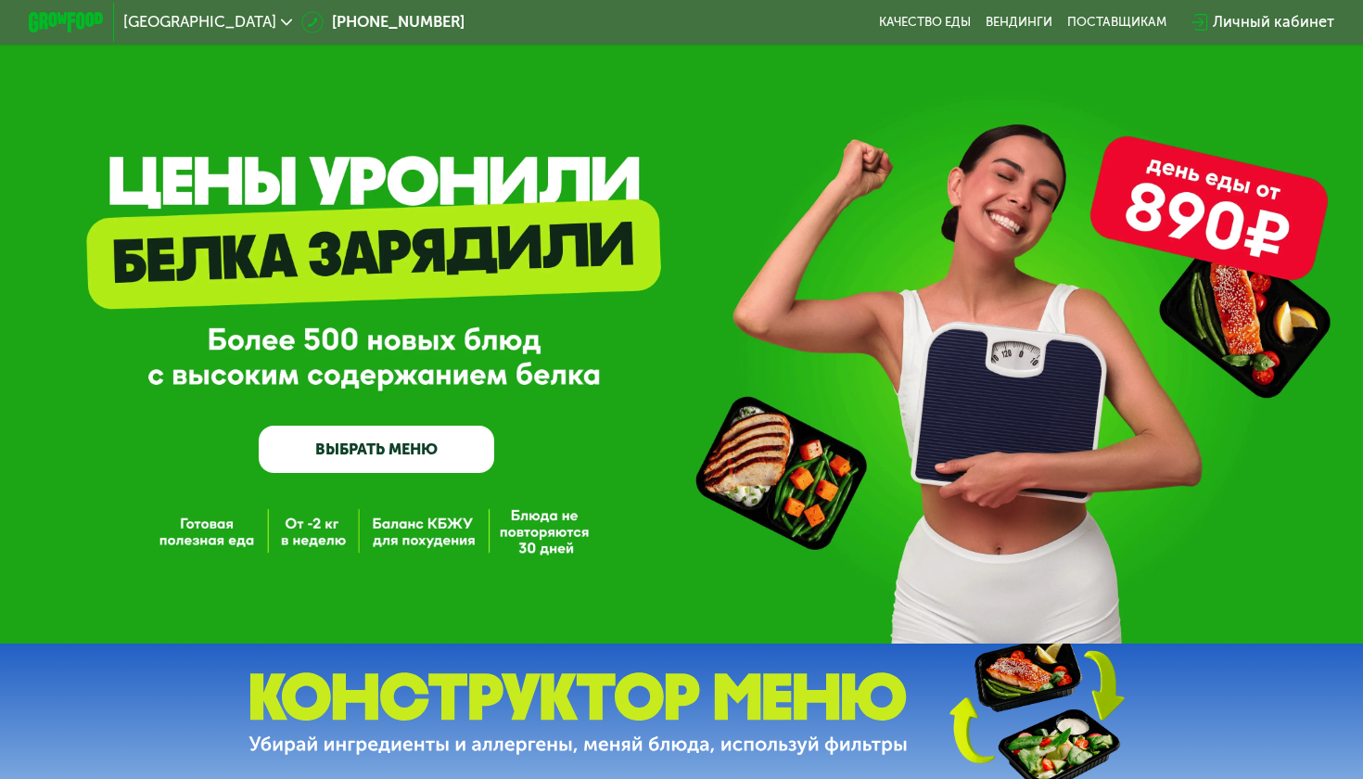
scroll to position [0, 0]
